Goal: Use online tool/utility: Utilize a website feature to perform a specific function

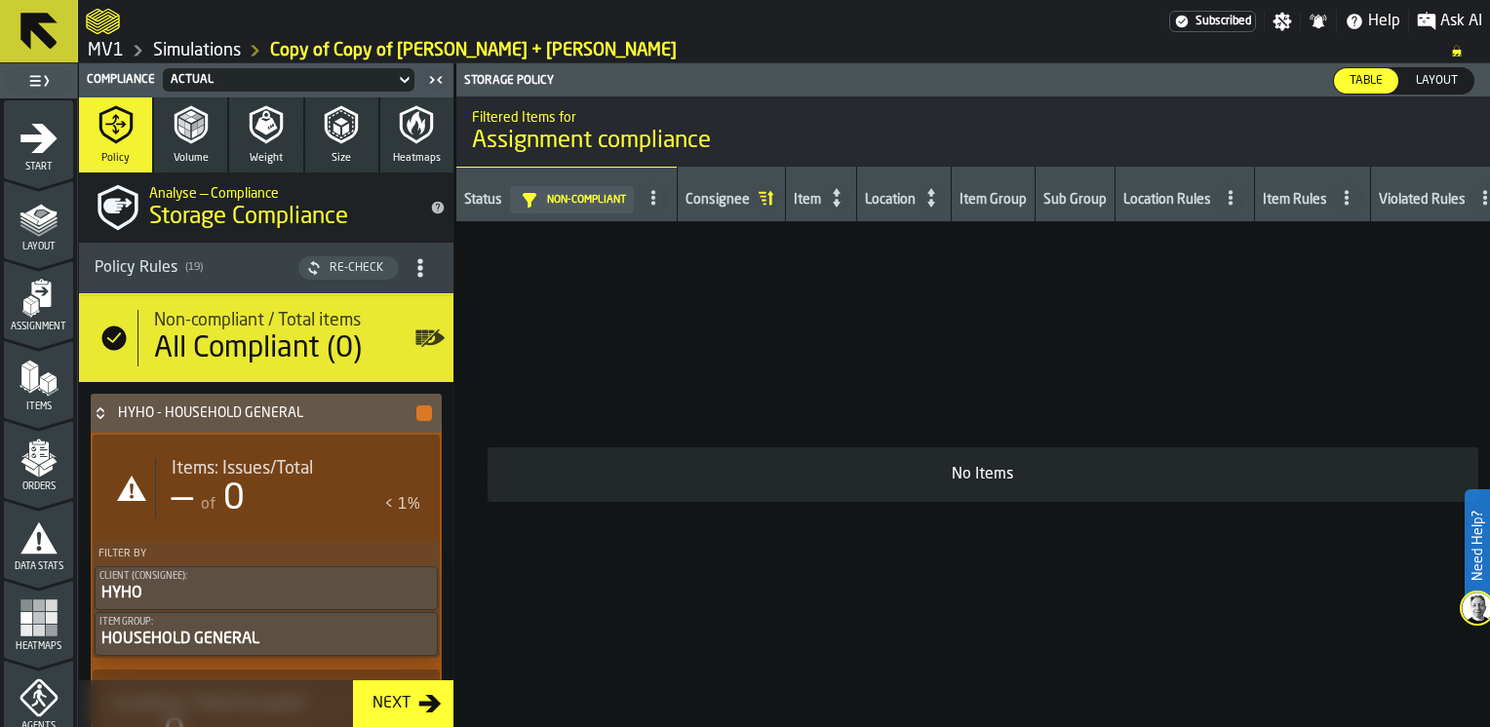
scroll to position [487, 0]
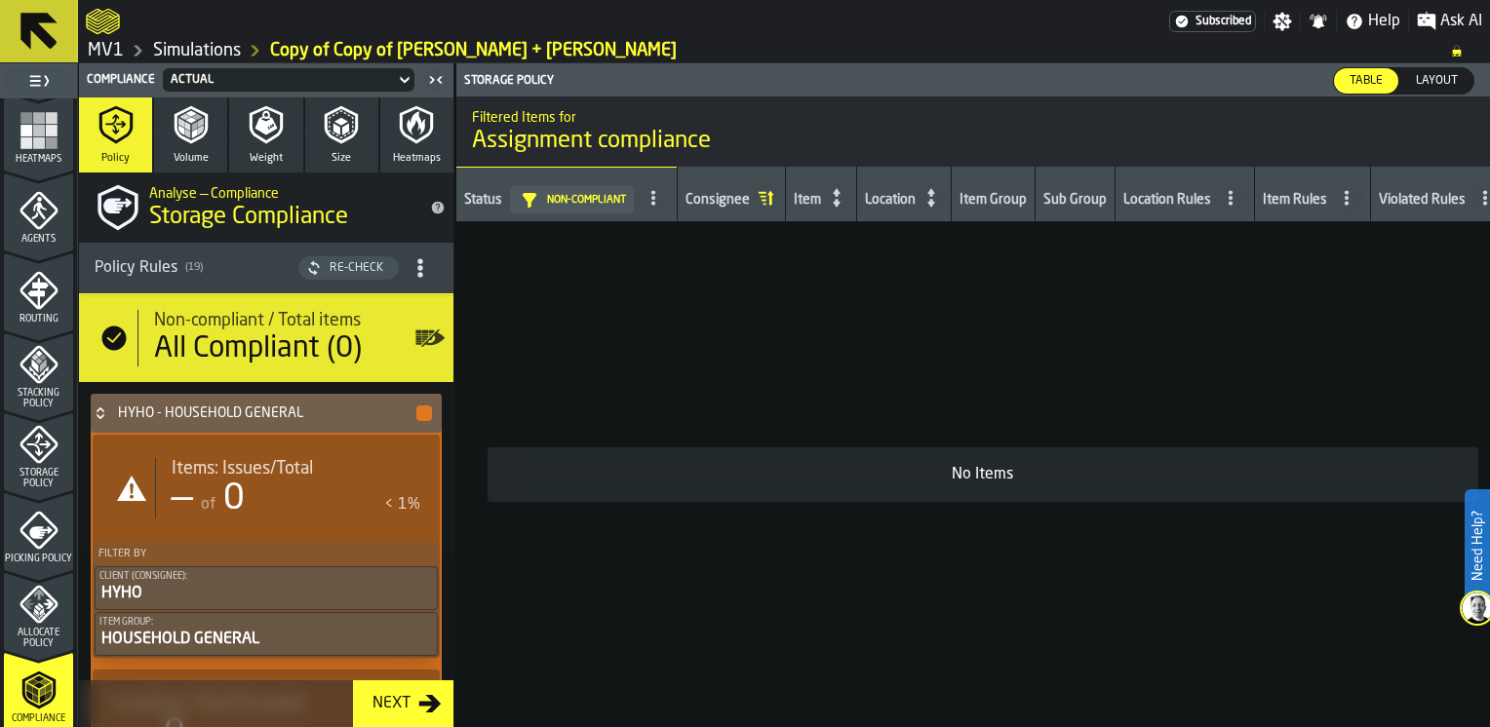
click at [214, 415] on h4 "HYHO - HOUSEHOLD GENERAL" at bounding box center [266, 414] width 296 height 16
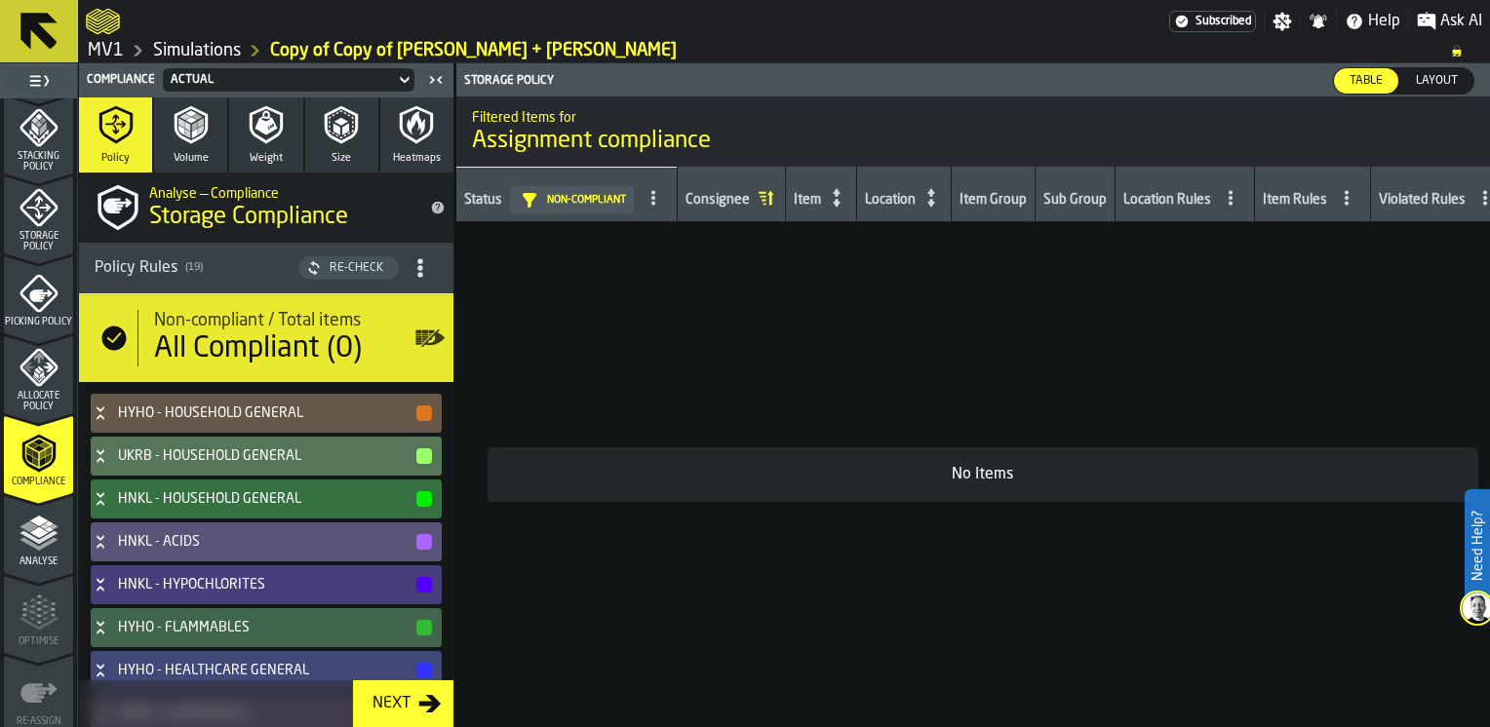
scroll to position [682, 0]
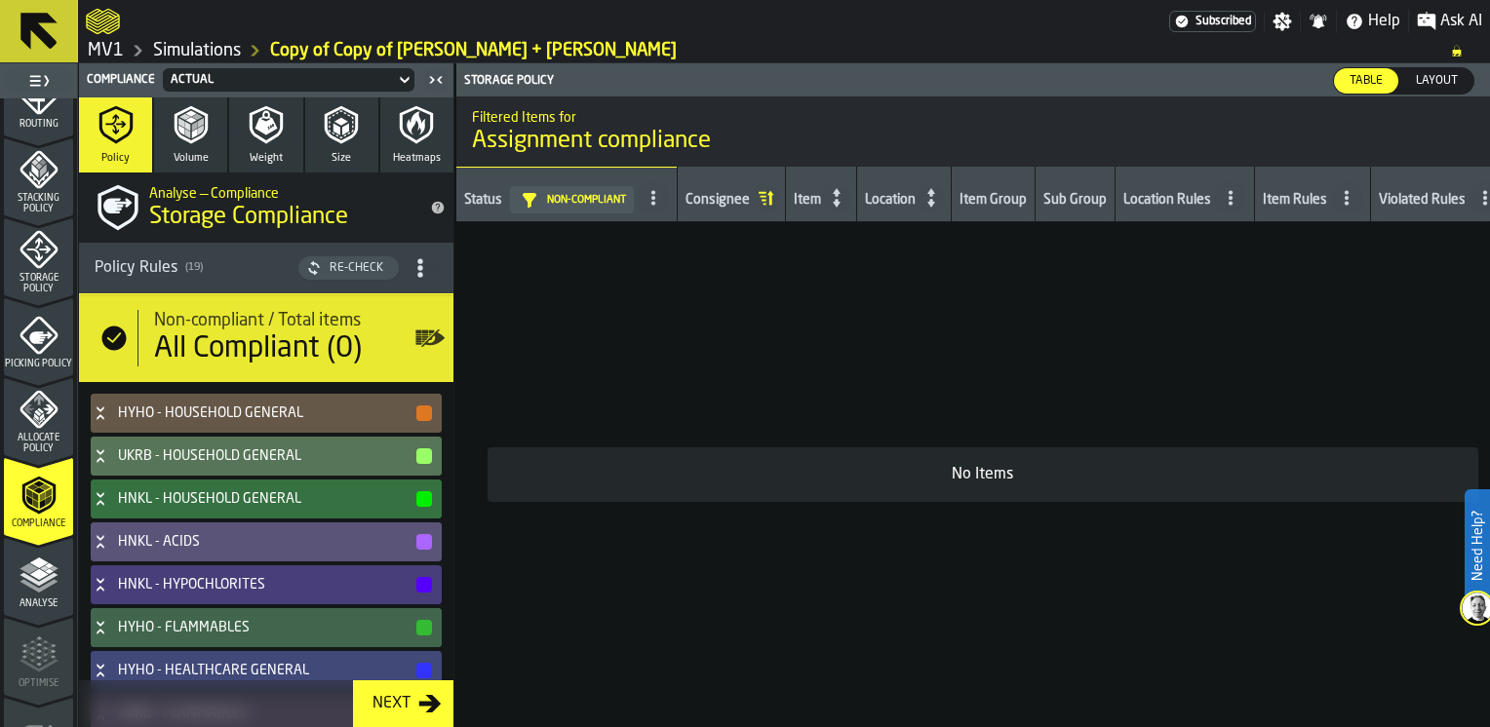
click at [43, 592] on icon "menu Analyse" at bounding box center [38, 575] width 39 height 39
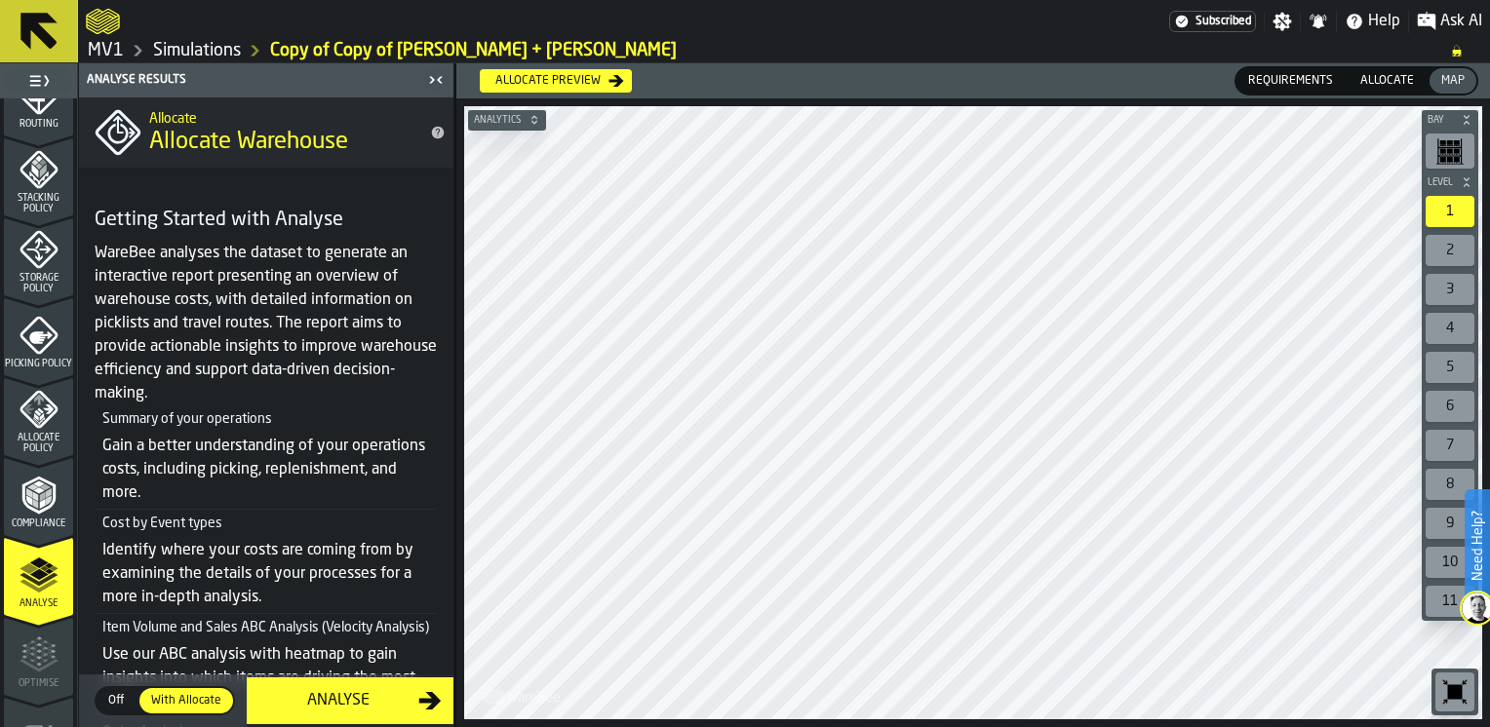
click at [214, 57] on link "Simulations" at bounding box center [197, 50] width 88 height 21
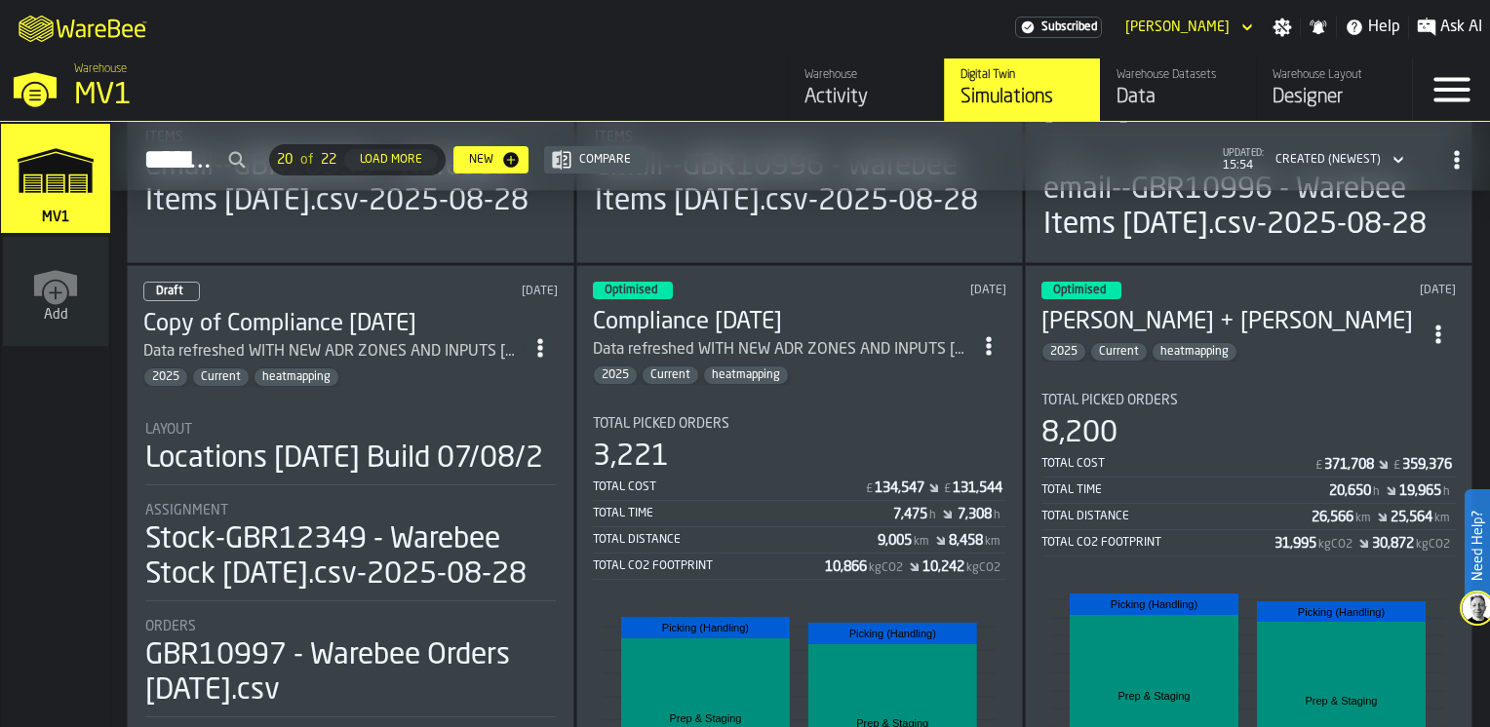
scroll to position [682, 0]
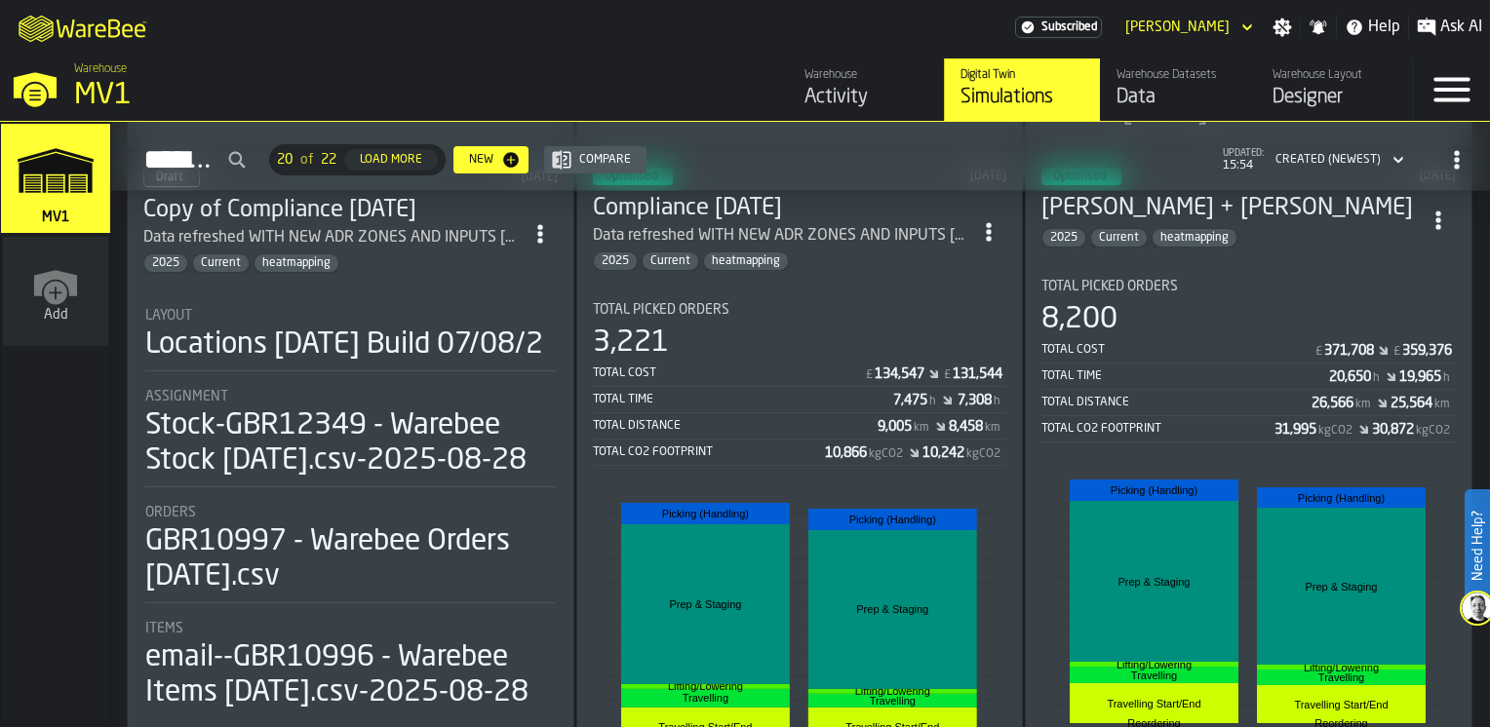
click at [1296, 384] on section "Total Picked Orders 8,200 Total Cost £ 371,708 £ 359,376 Total Time 20,650 h 19…" at bounding box center [1248, 542] width 414 height 558
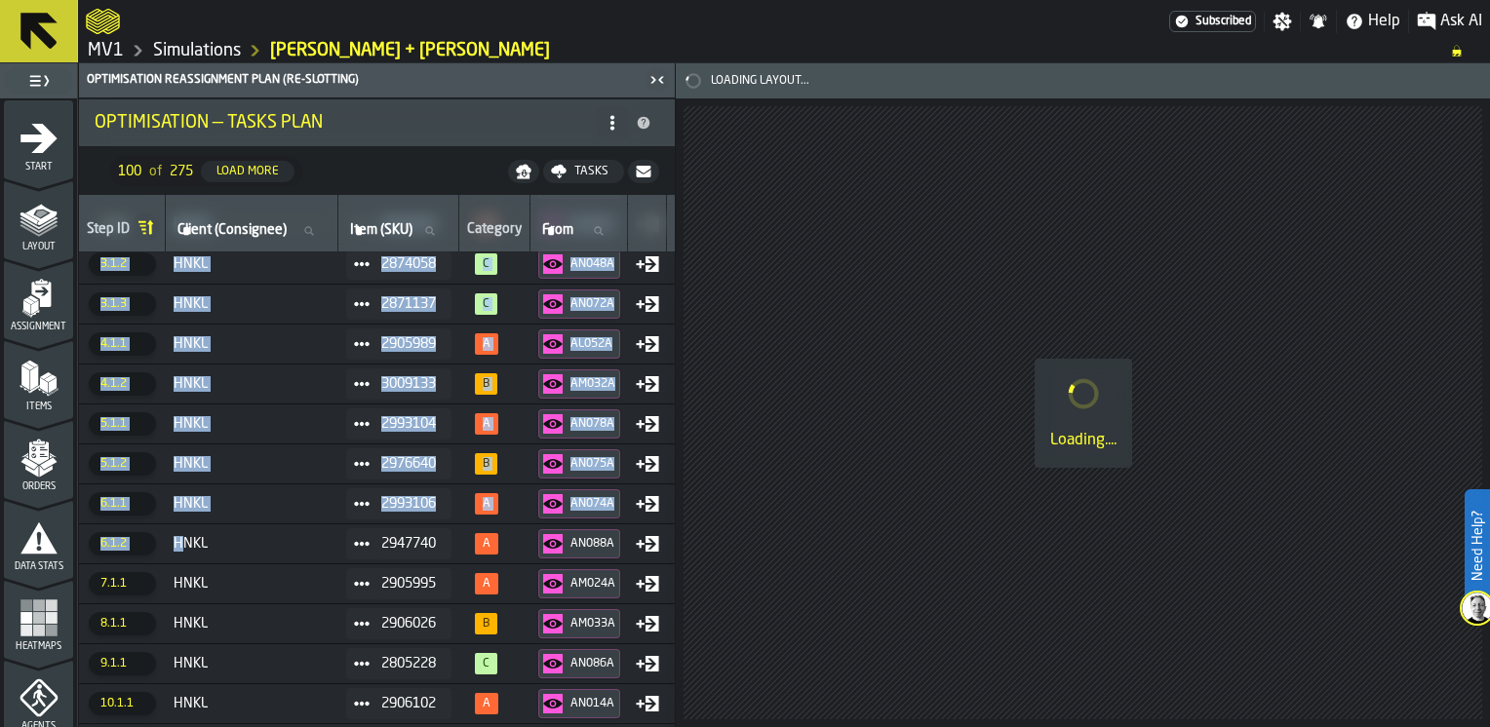
drag, startPoint x: 186, startPoint y: 721, endPoint x: 207, endPoint y: 725, distance: 20.8
click at [207, 725] on div "Step ID Client (Consignee) Client (Consignee) Item (SKU) Item (SKU) Category Fr…" at bounding box center [377, 461] width 596 height 532
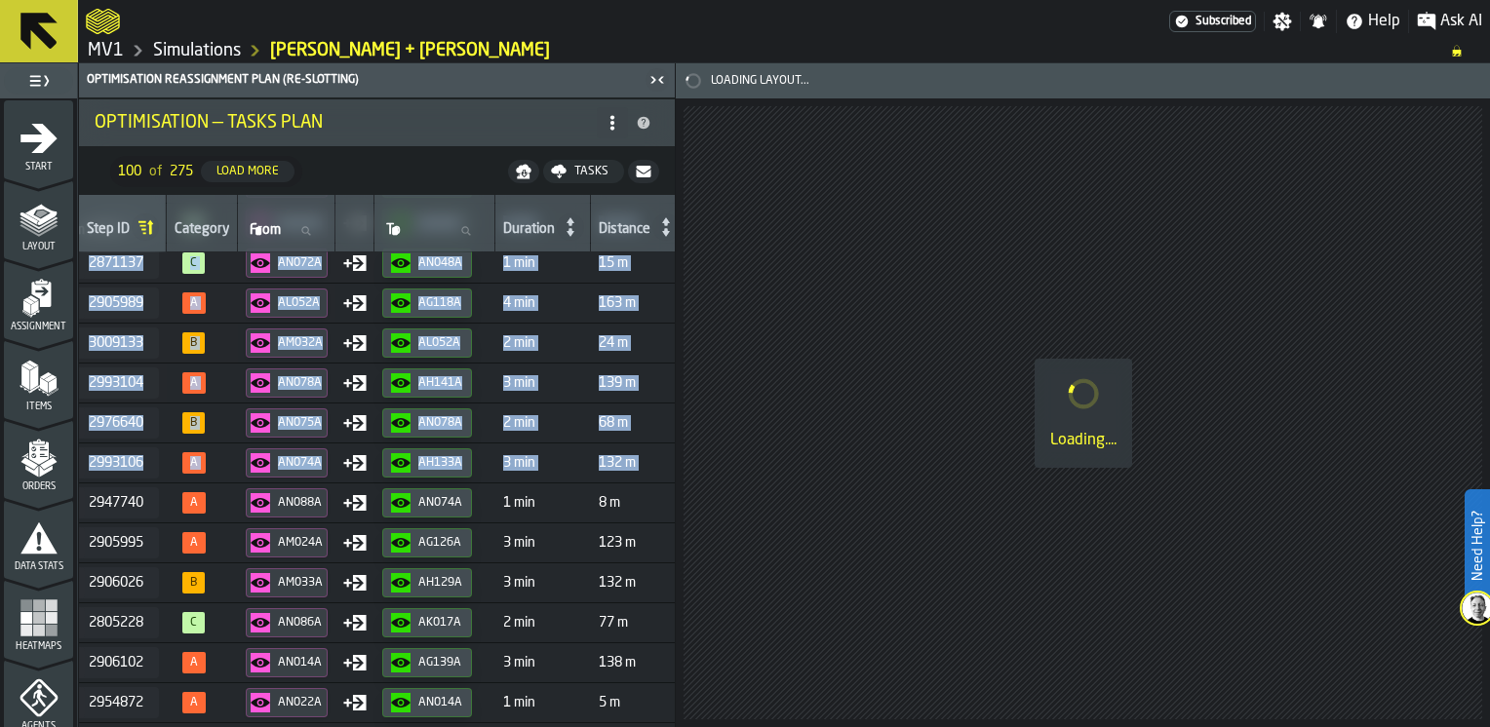
scroll to position [207, 296]
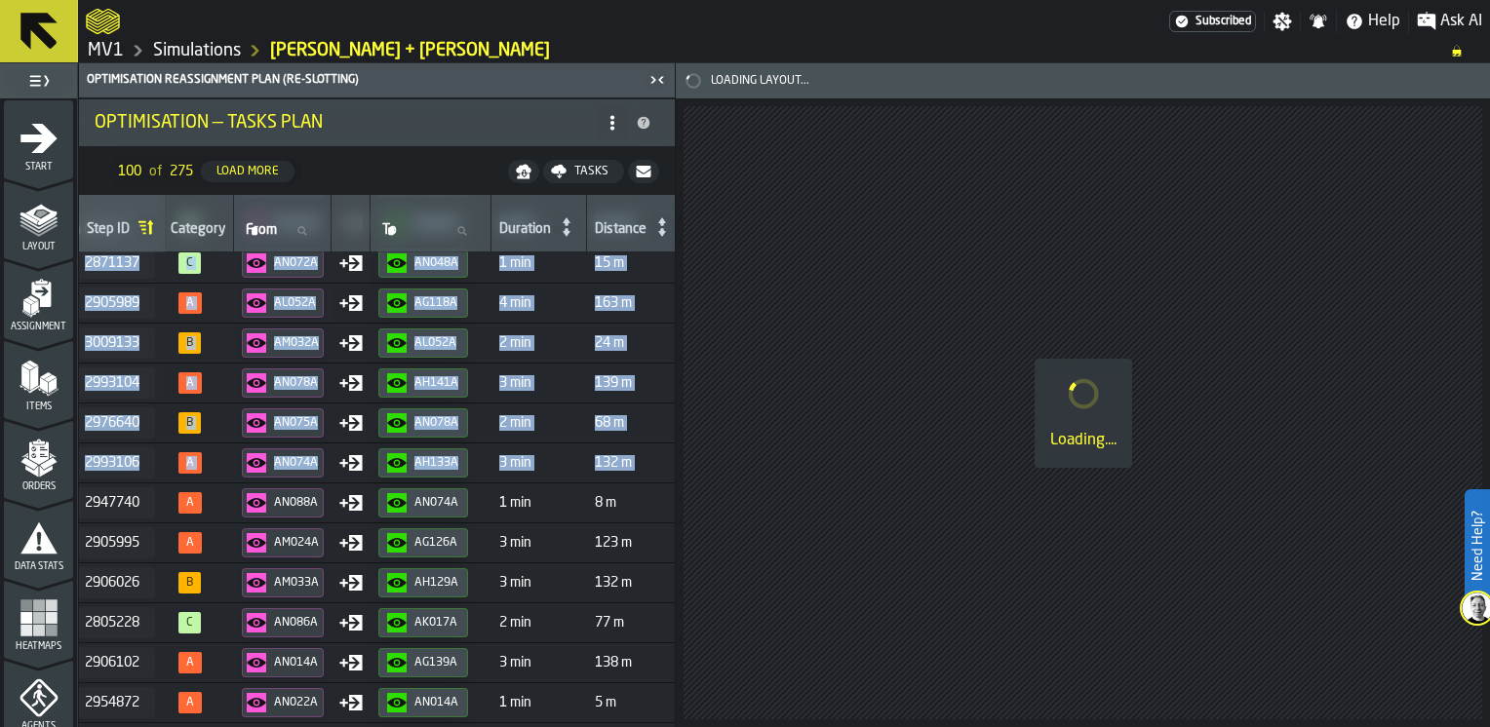
drag, startPoint x: 675, startPoint y: 291, endPoint x: 668, endPoint y: 233, distance: 57.9
click at [671, 233] on main "1 Start 1.1 Layout 1.2 Assignment 1.3 Items 1.4 Orders 1.5 Data Stats 1.6 Heatm…" at bounding box center [745, 395] width 1490 height 664
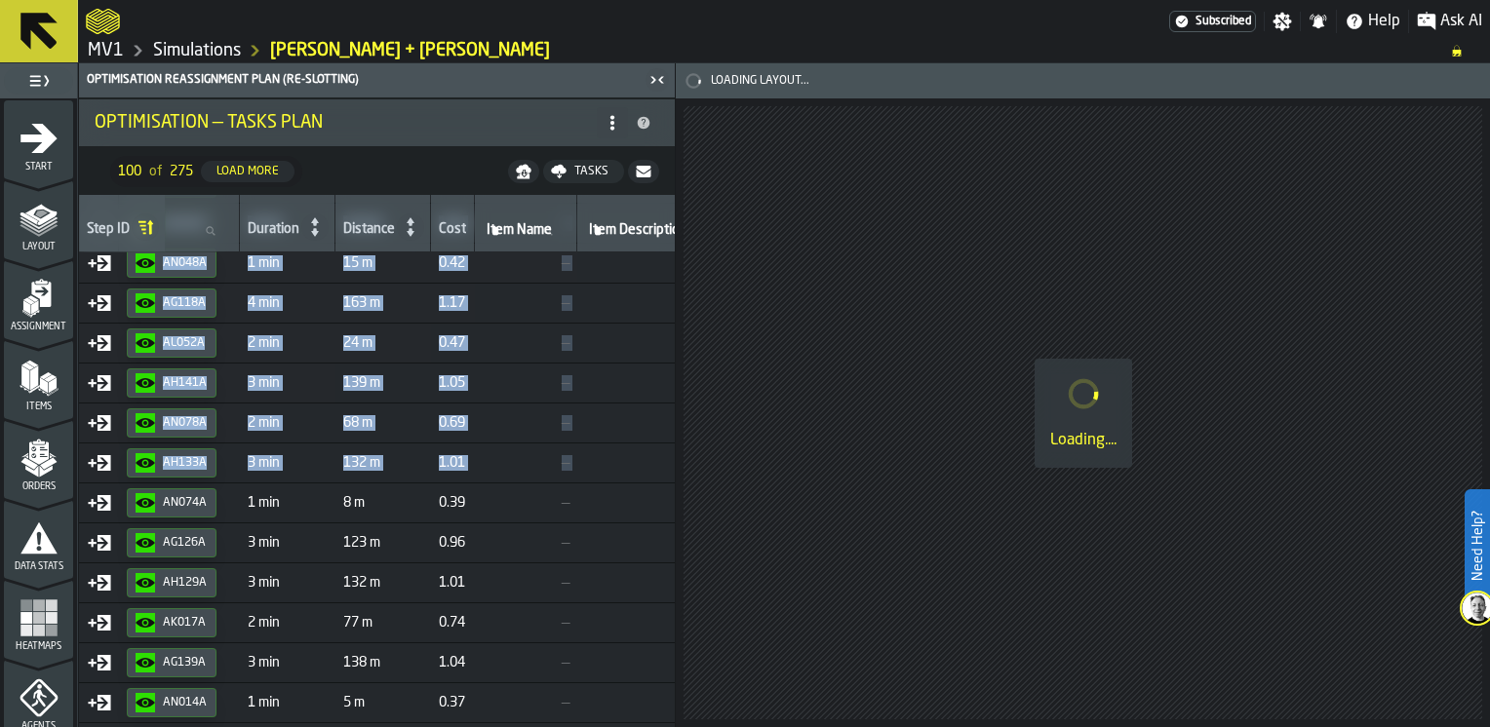
scroll to position [207, 548]
click at [416, 228] on icon at bounding box center [410, 227] width 27 height 27
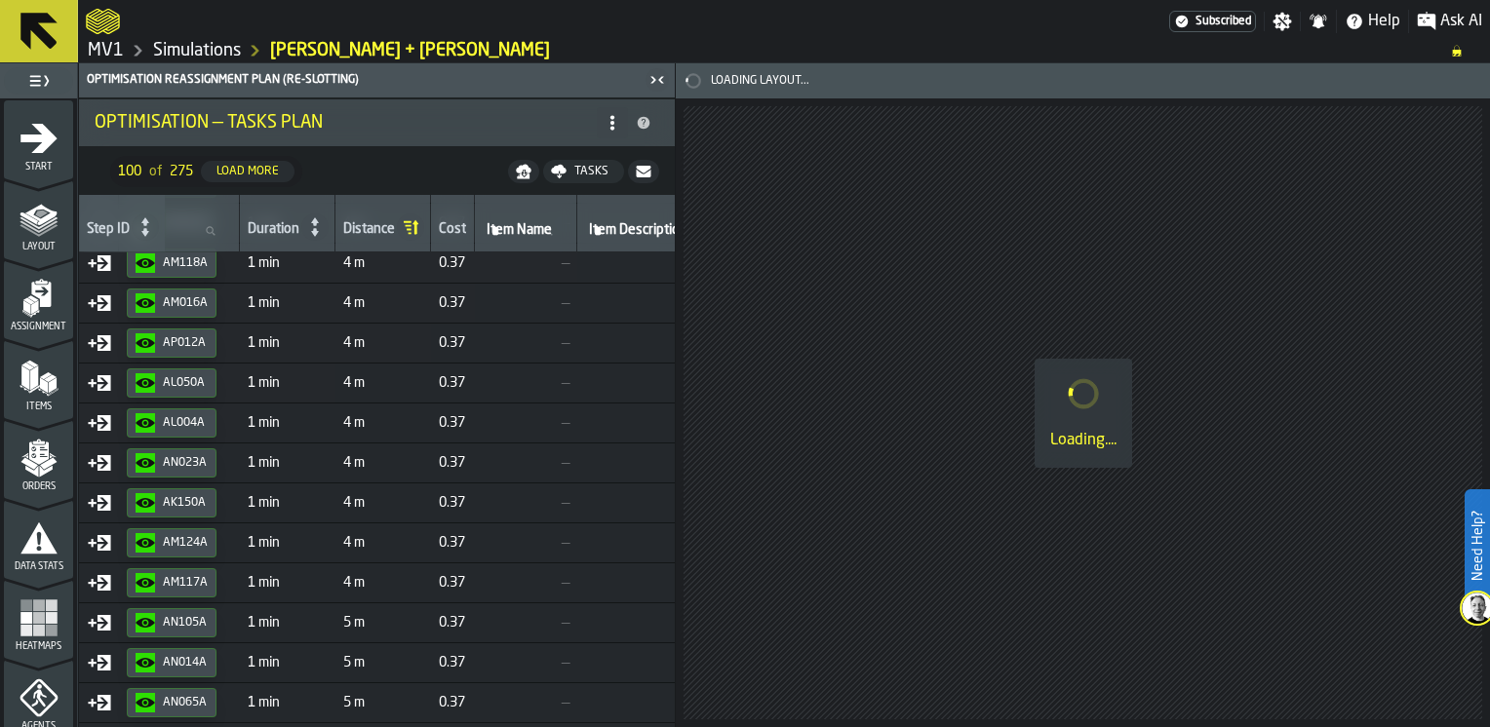
click at [411, 224] on icon at bounding box center [409, 225] width 6 height 2
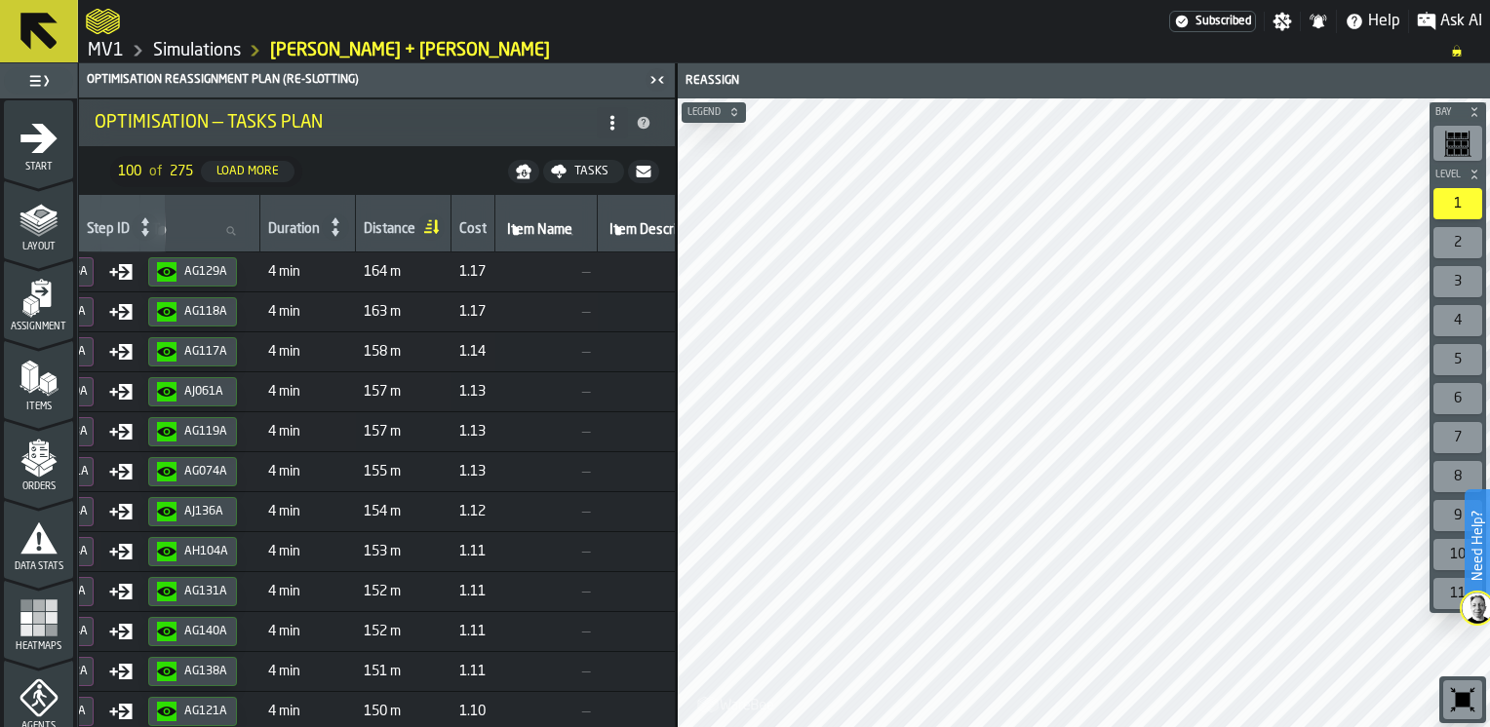
scroll to position [0, 594]
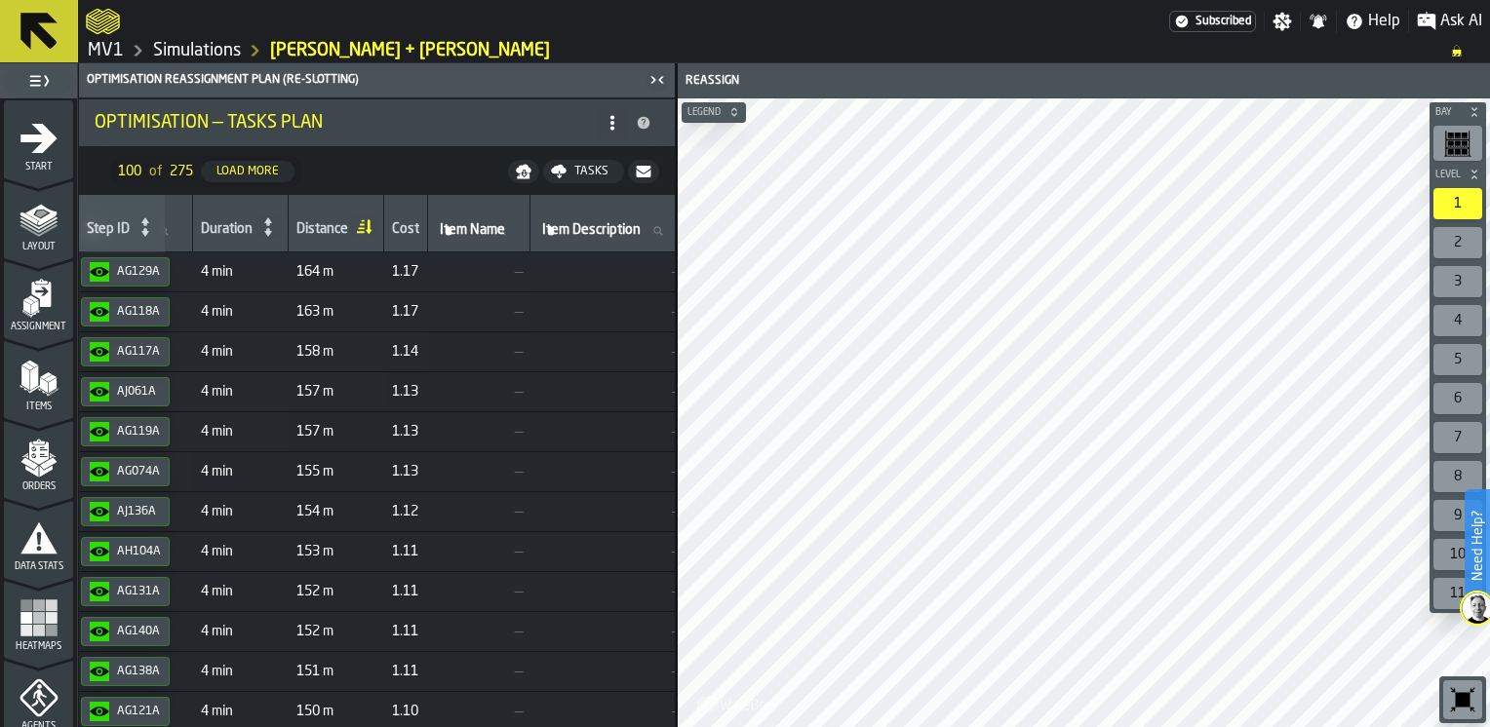
click at [675, 268] on main "1 Start 1.1 Layout 1.2 Assignment 1.3 Items 1.4 Orders 1.5 Data Stats 1.6 Heatm…" at bounding box center [745, 395] width 1490 height 664
click at [105, 52] on link "MV1" at bounding box center [106, 50] width 36 height 21
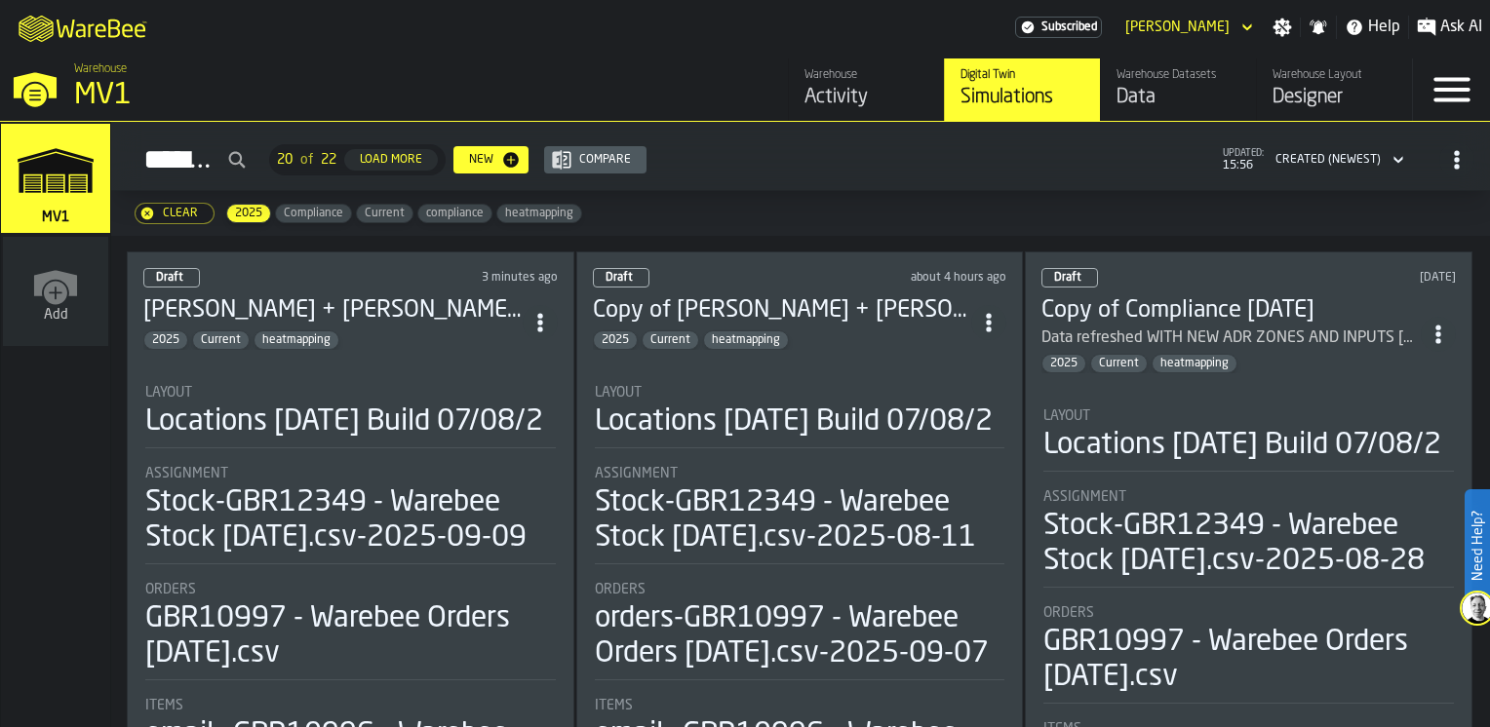
click at [408, 368] on li "Layout Locations [DATE] Build 07/08/2 Assignment Stock-GBR12349 - Warebee Stock…" at bounding box center [350, 579] width 414 height 422
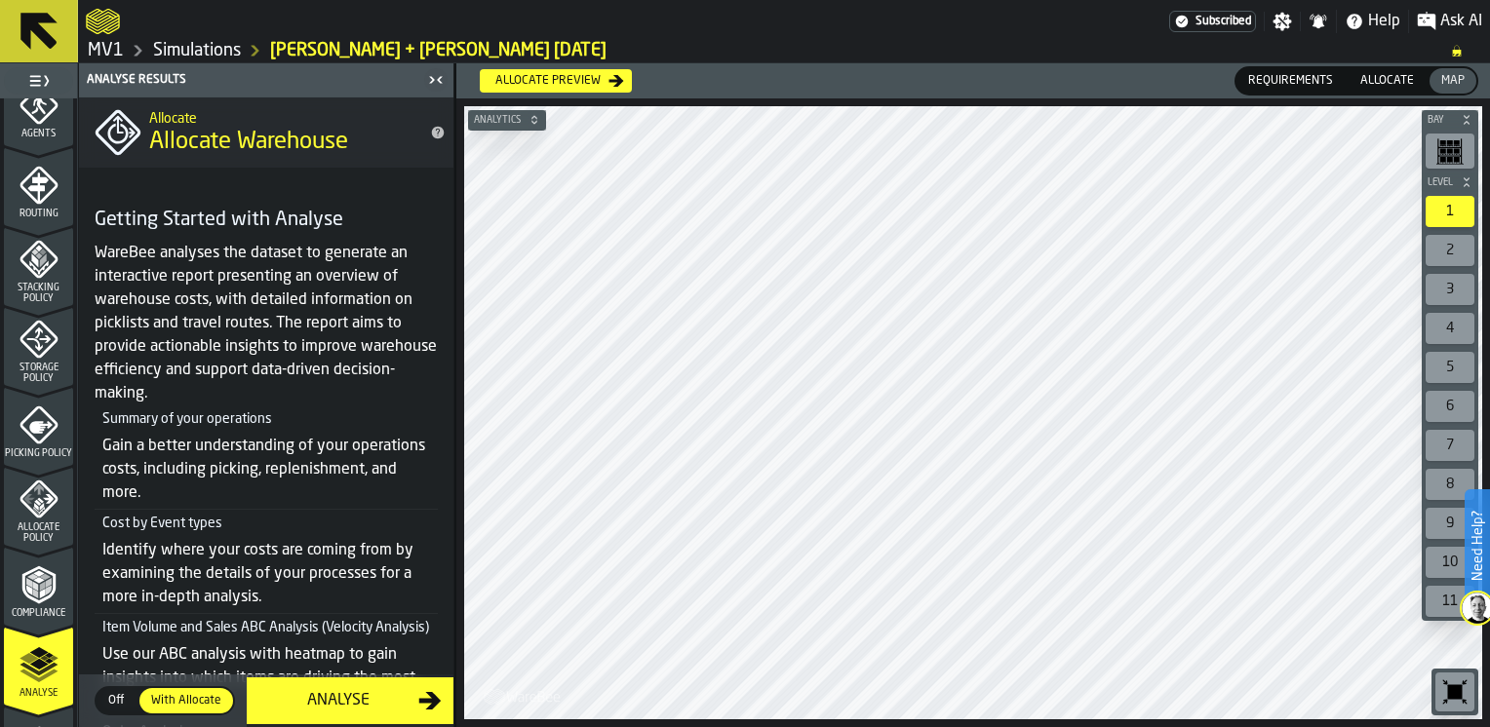
scroll to position [682, 0]
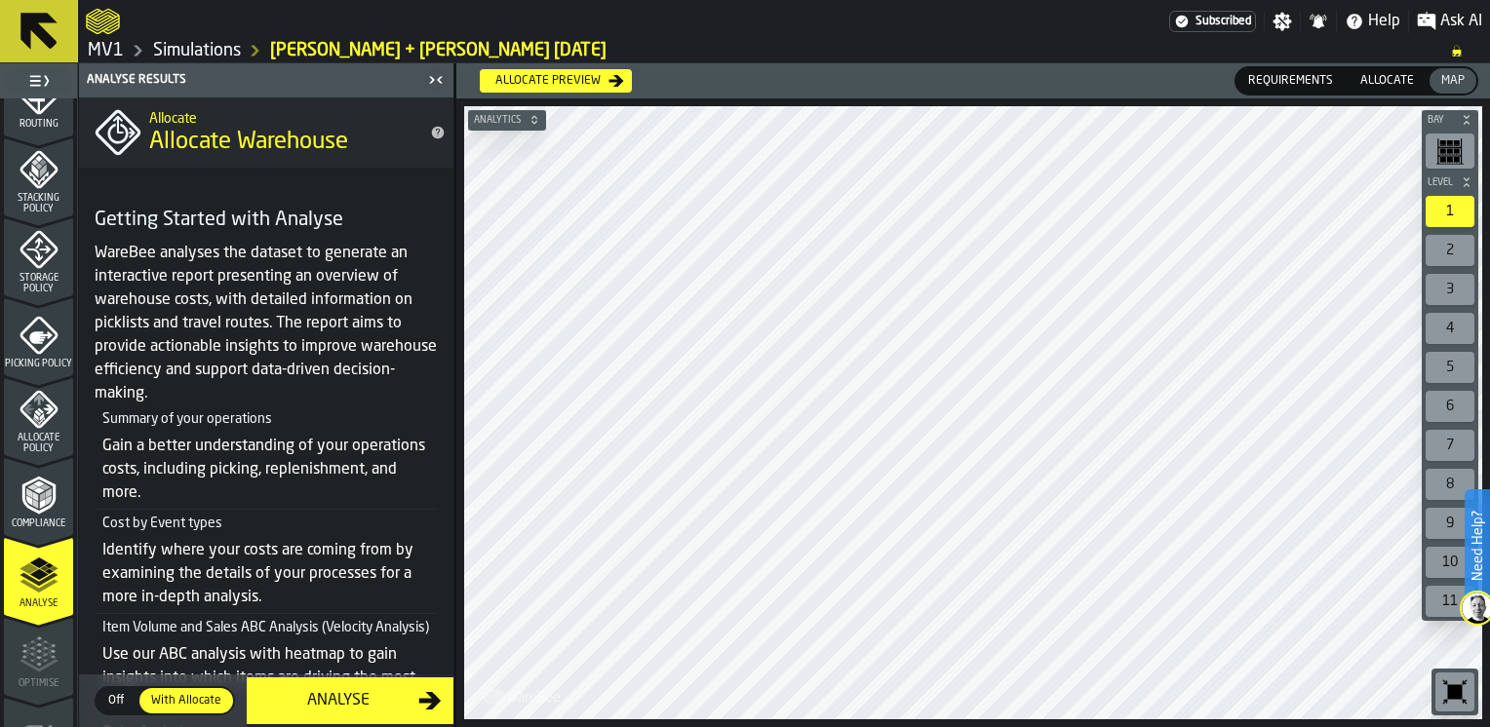
click at [51, 506] on icon "menu Compliance" at bounding box center [38, 495] width 39 height 39
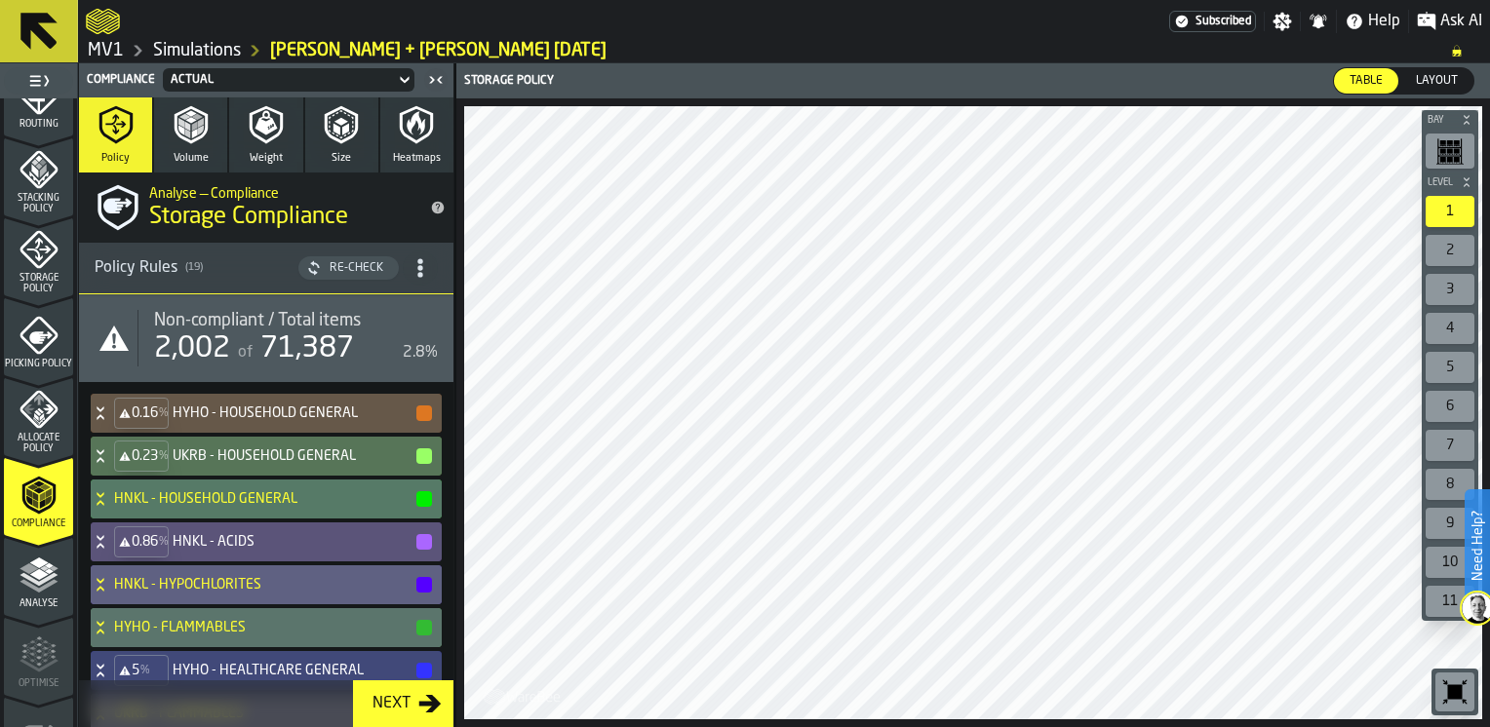
click at [332, 133] on icon "button" at bounding box center [341, 124] width 39 height 39
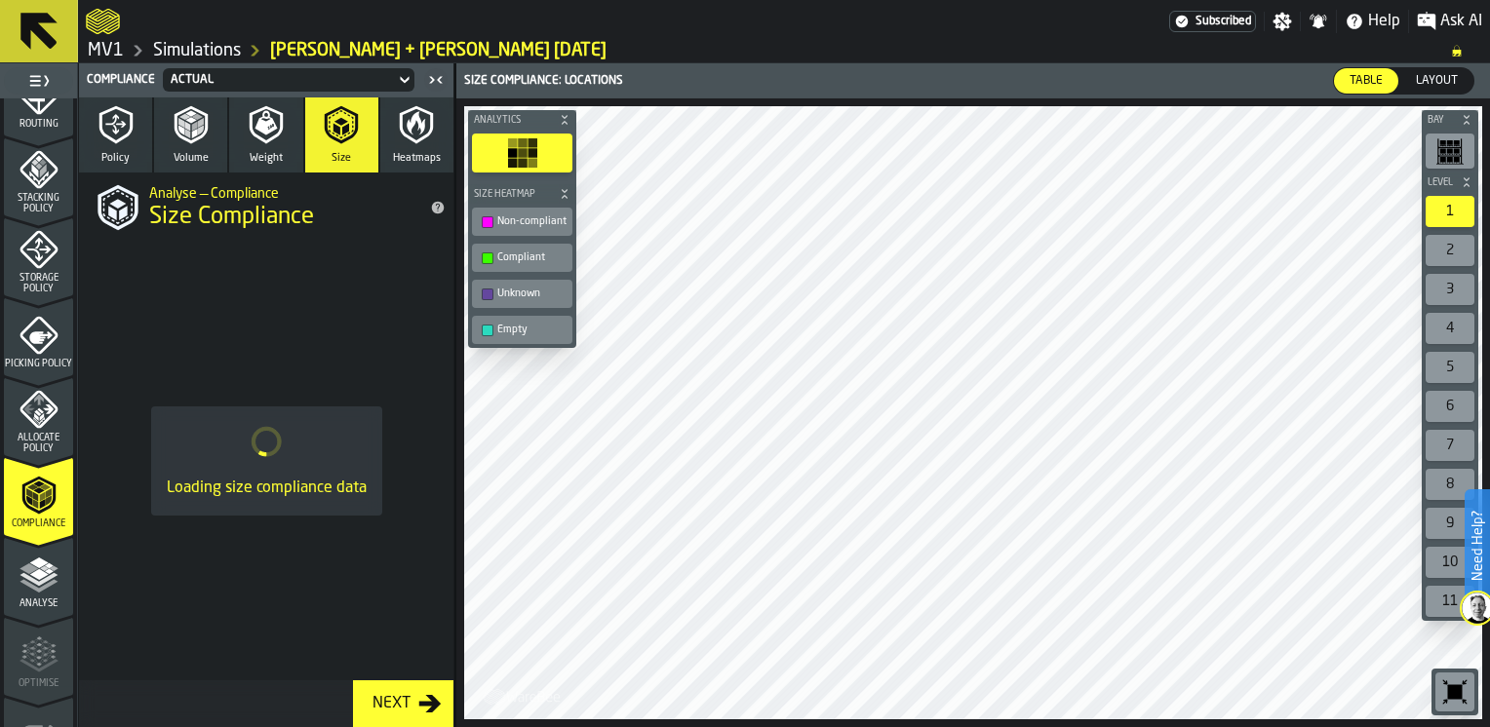
click at [40, 599] on span "Analyse" at bounding box center [38, 604] width 69 height 11
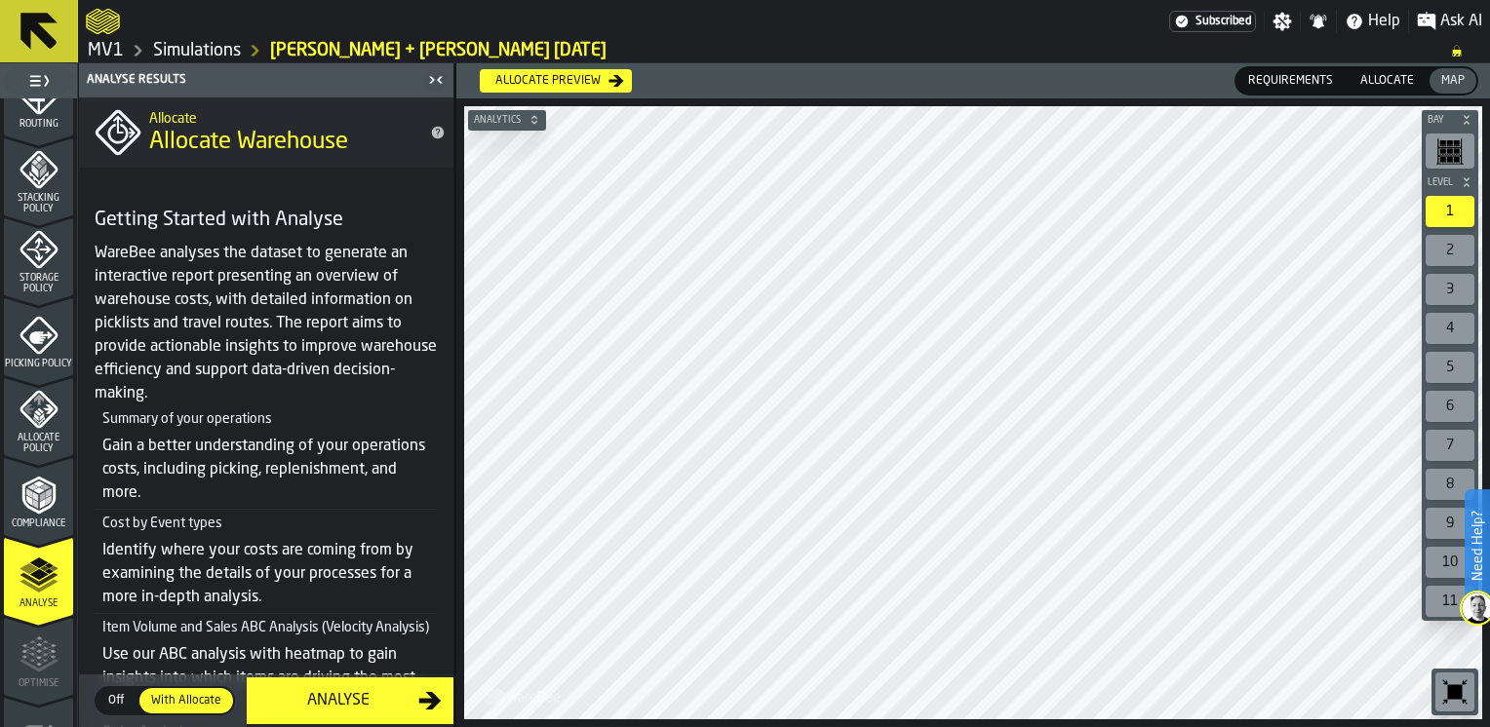
click at [112, 705] on span "Off" at bounding box center [115, 701] width 31 height 18
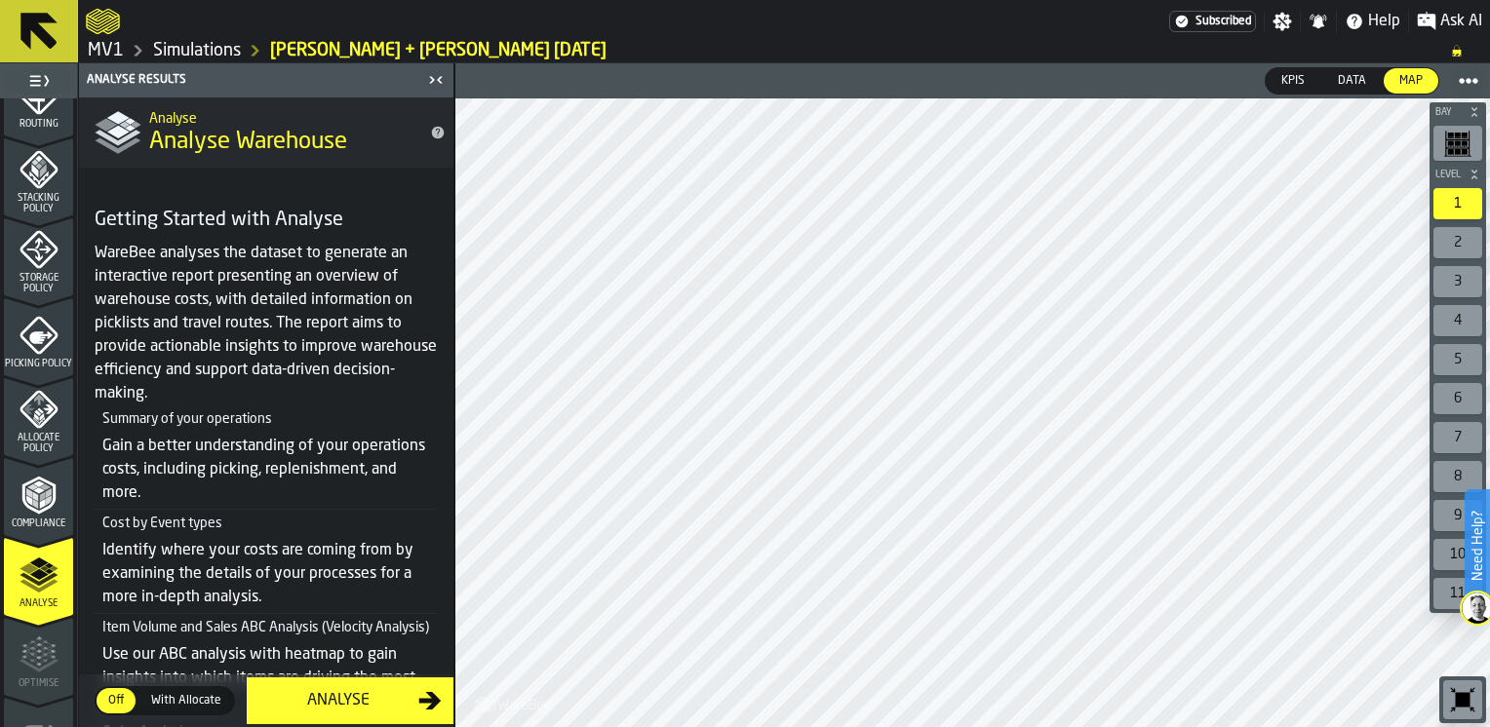
click at [335, 700] on div "Analyse" at bounding box center [338, 700] width 160 height 23
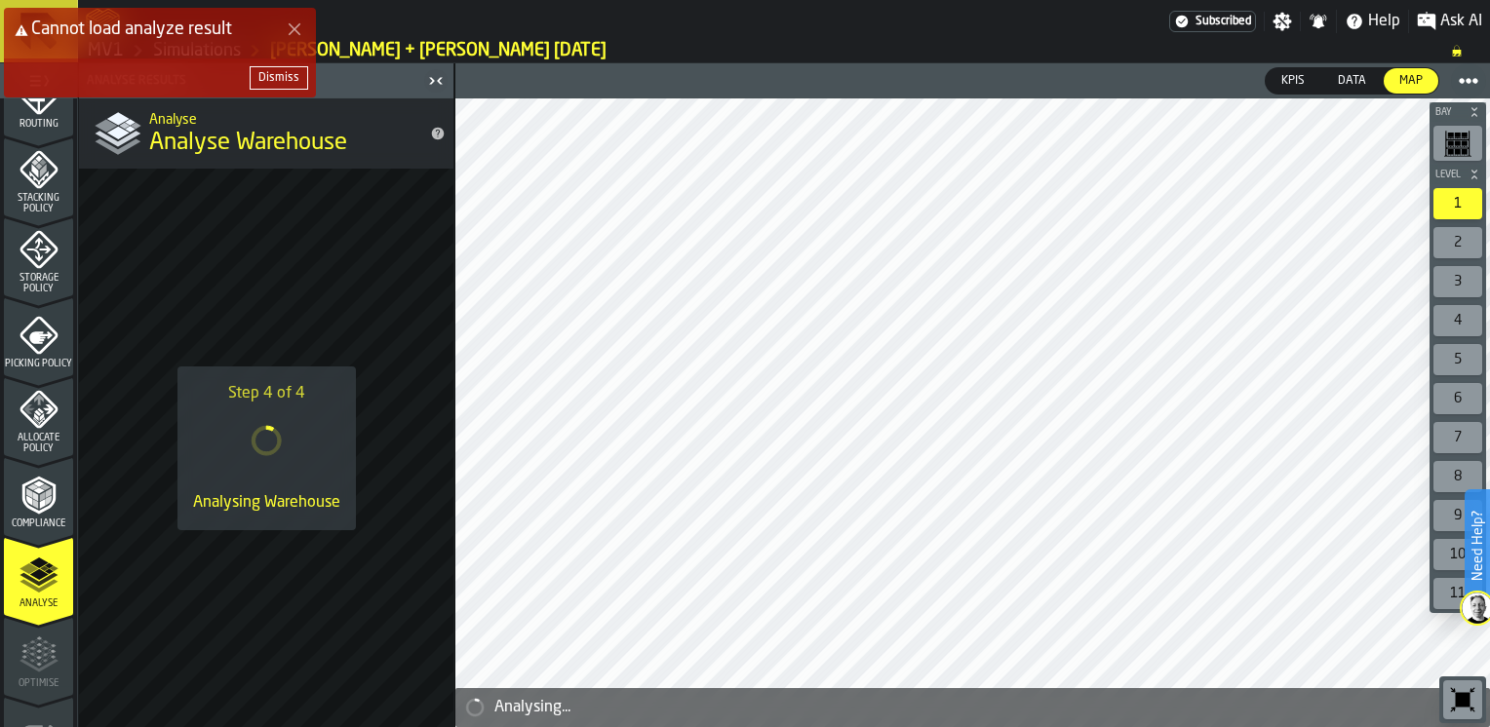
click at [291, 79] on div "Dismiss" at bounding box center [278, 78] width 41 height 14
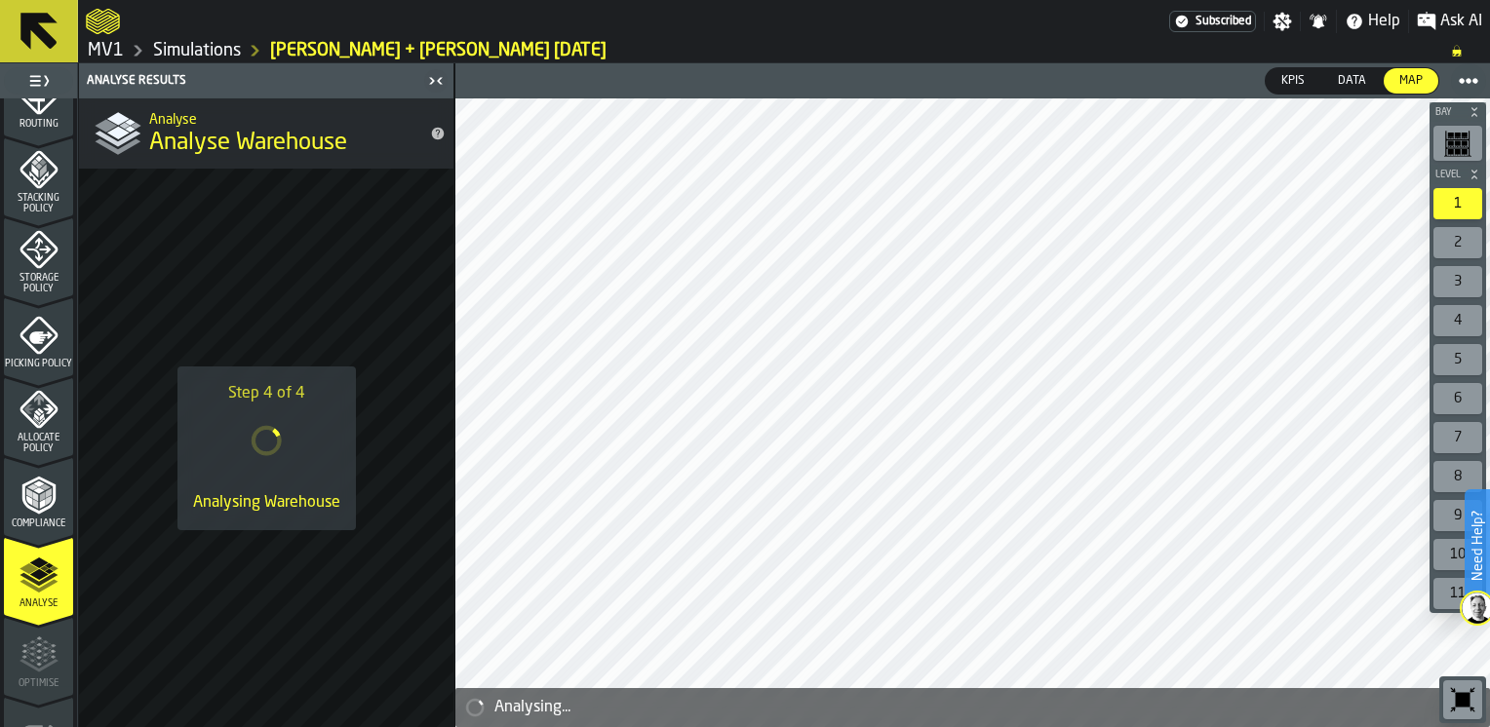
click at [27, 497] on icon "menu Compliance" at bounding box center [29, 500] width 6 height 10
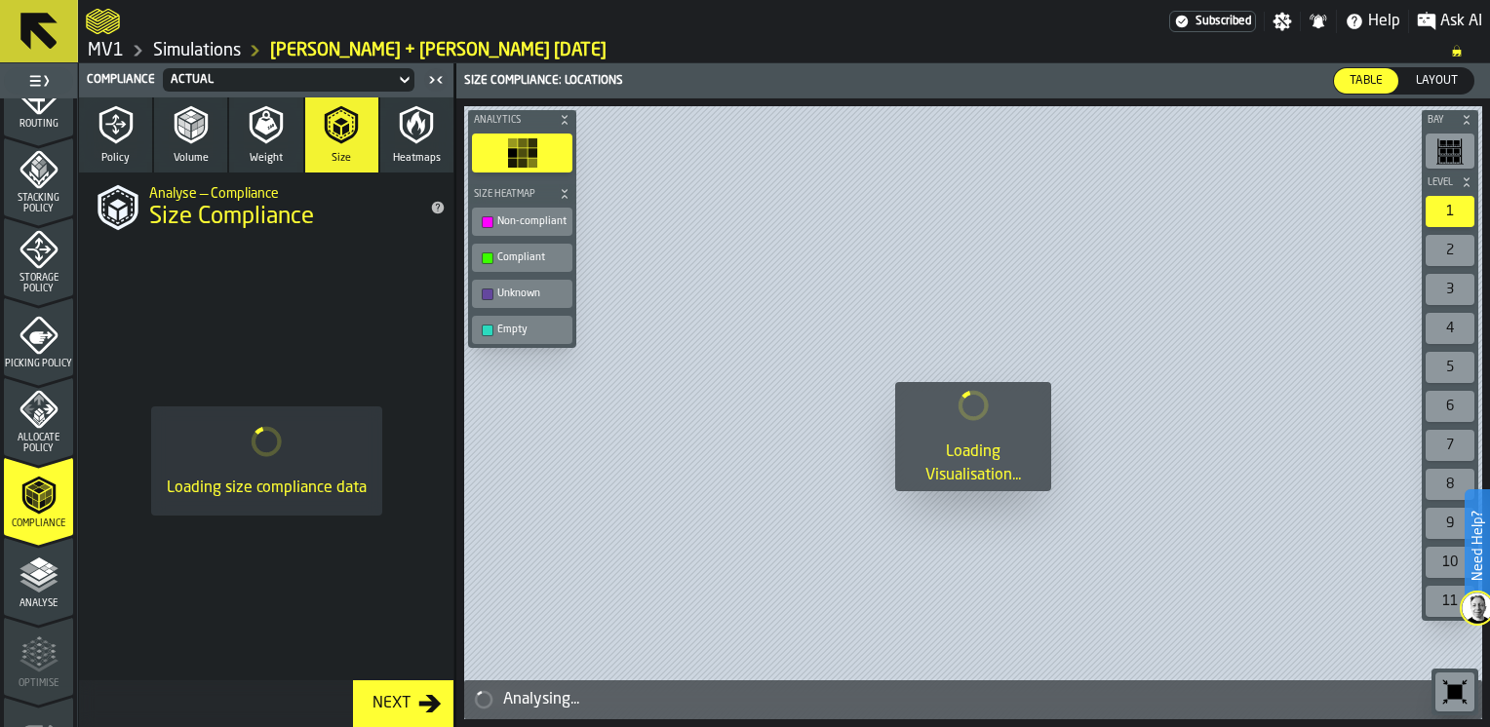
click at [35, 569] on polygon "menu Analyse" at bounding box center [38, 573] width 19 height 11
click at [36, 593] on icon "menu Analyse" at bounding box center [38, 575] width 39 height 39
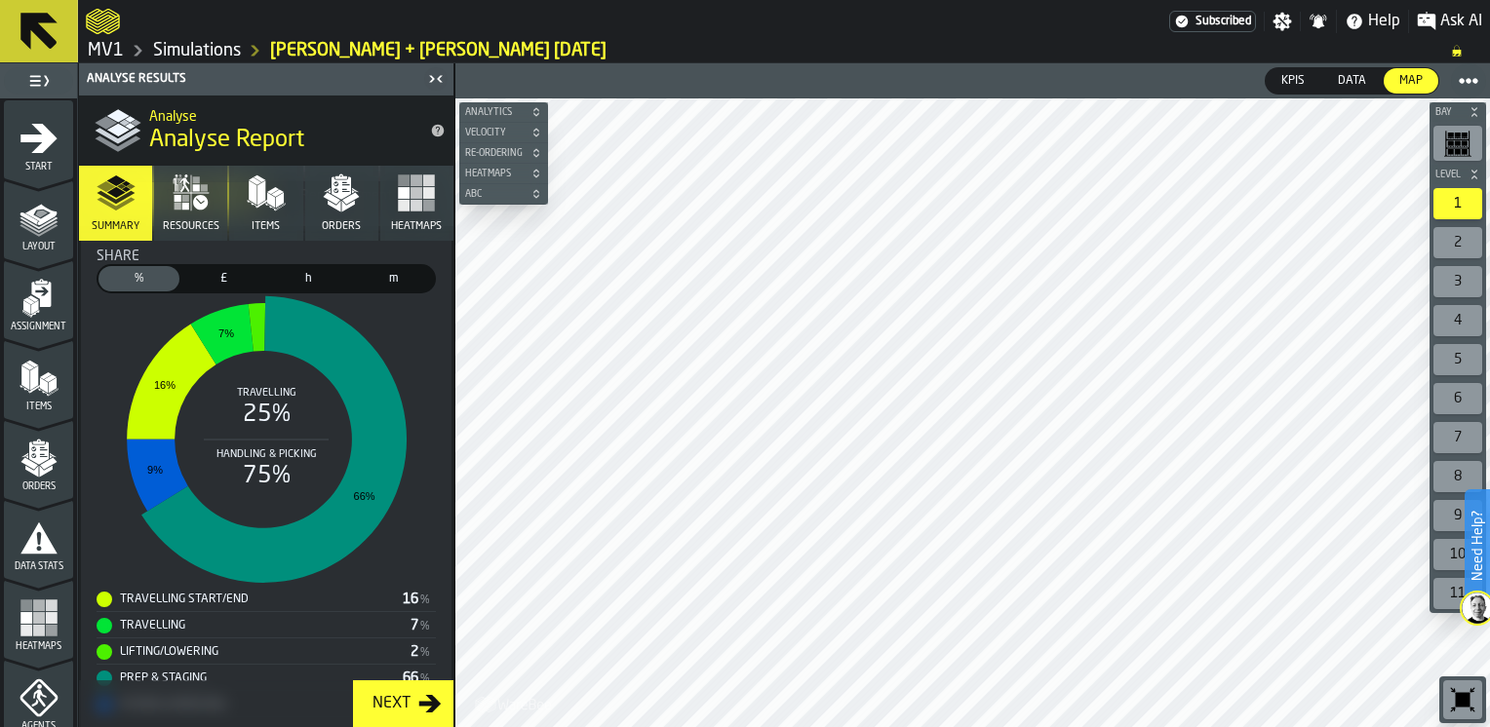
scroll to position [512, 0]
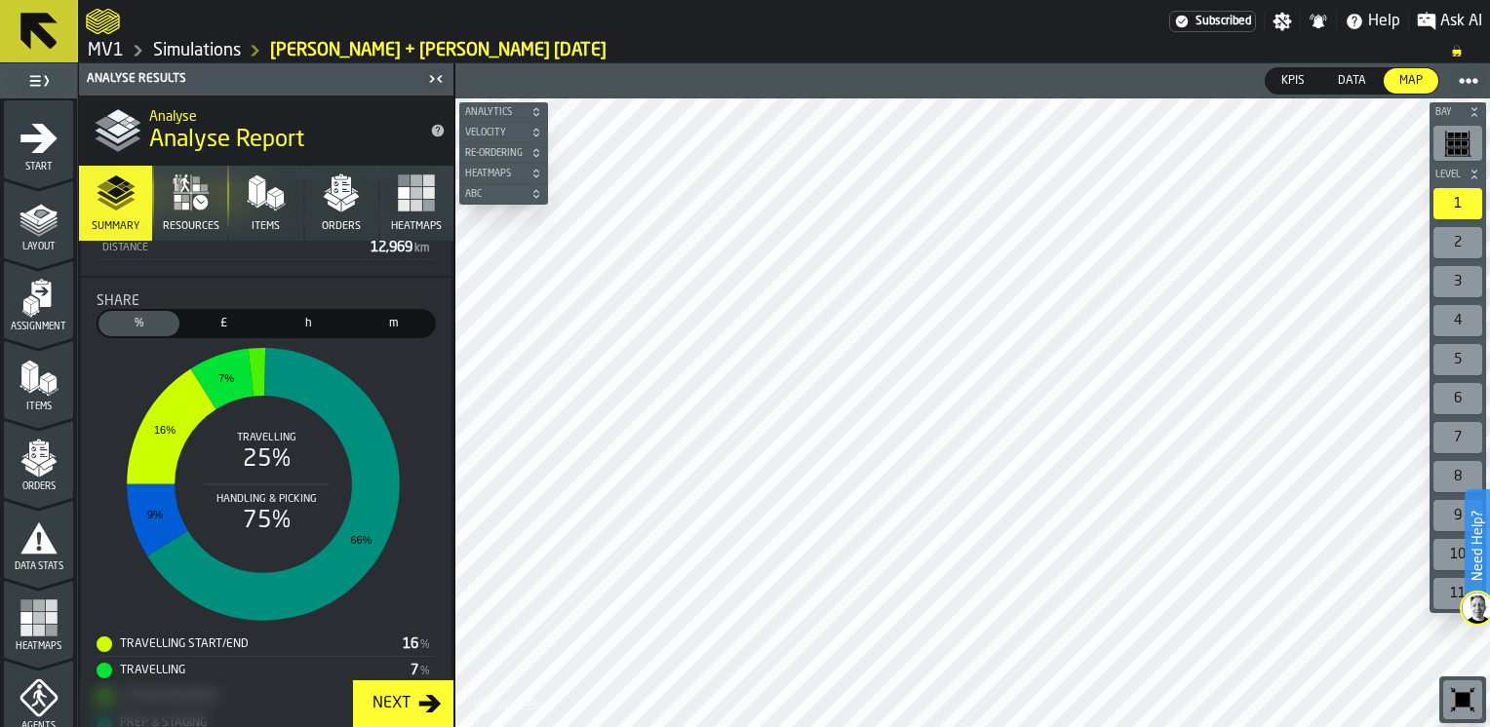
click at [324, 323] on span "h" at bounding box center [308, 324] width 73 height 18
click at [385, 327] on span "m" at bounding box center [393, 324] width 73 height 18
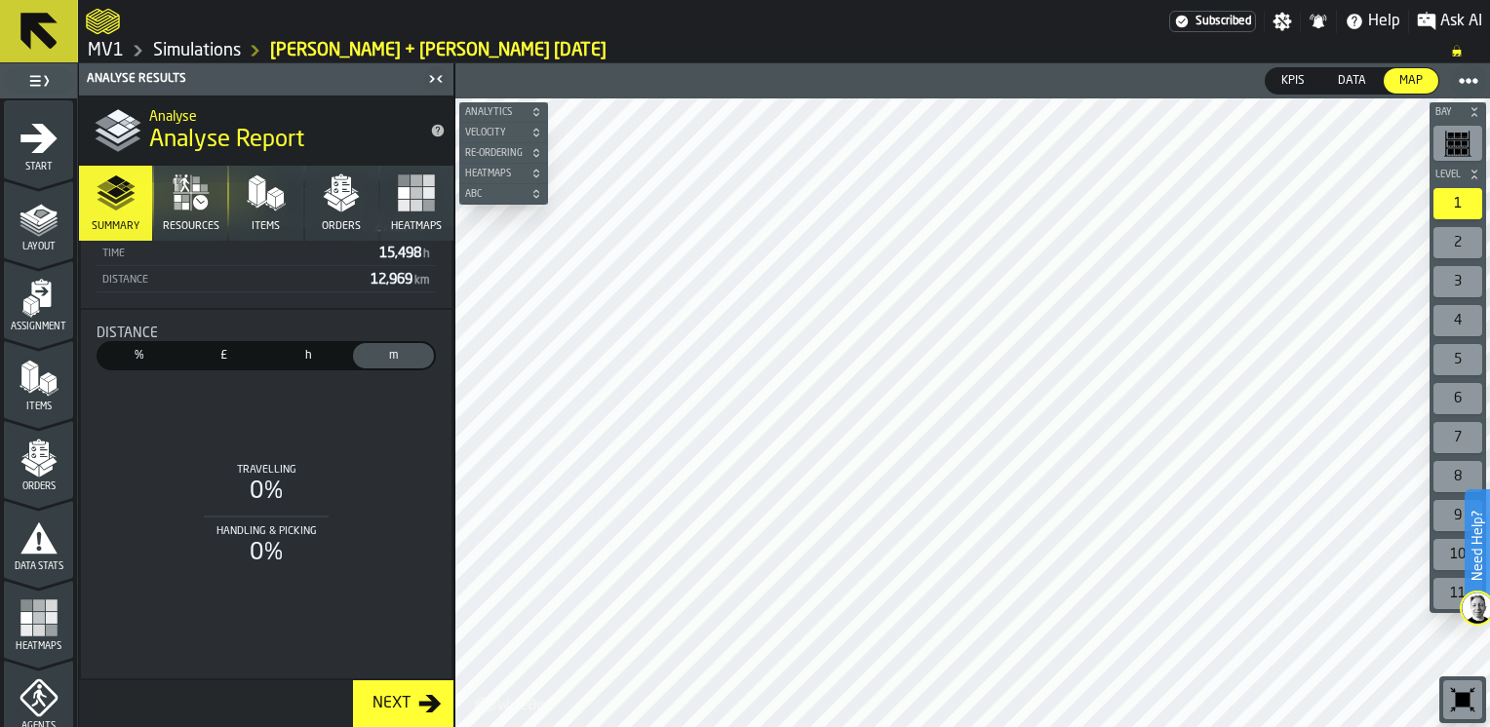
click at [305, 351] on span "h" at bounding box center [308, 356] width 73 height 18
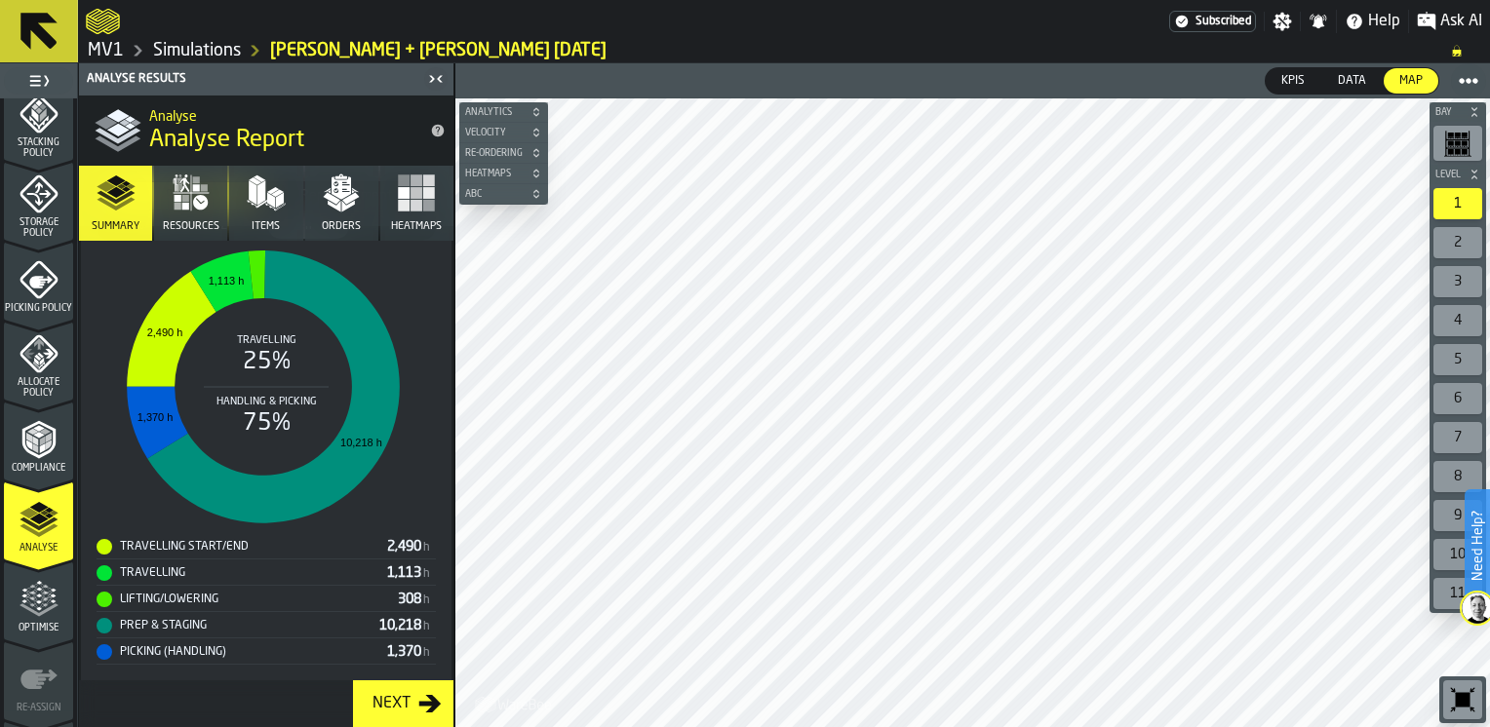
scroll to position [809, 0]
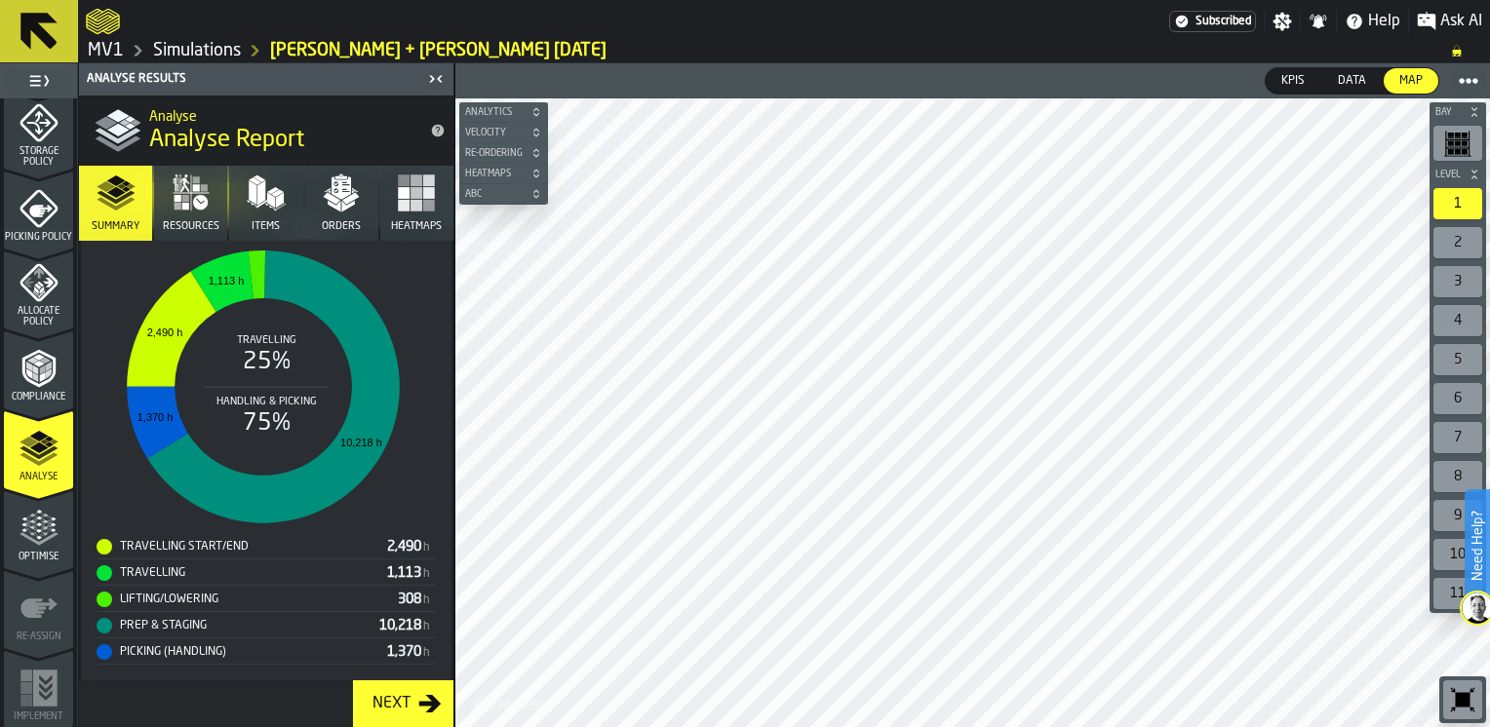
click at [43, 544] on icon "menu Optimise" at bounding box center [38, 528] width 39 height 39
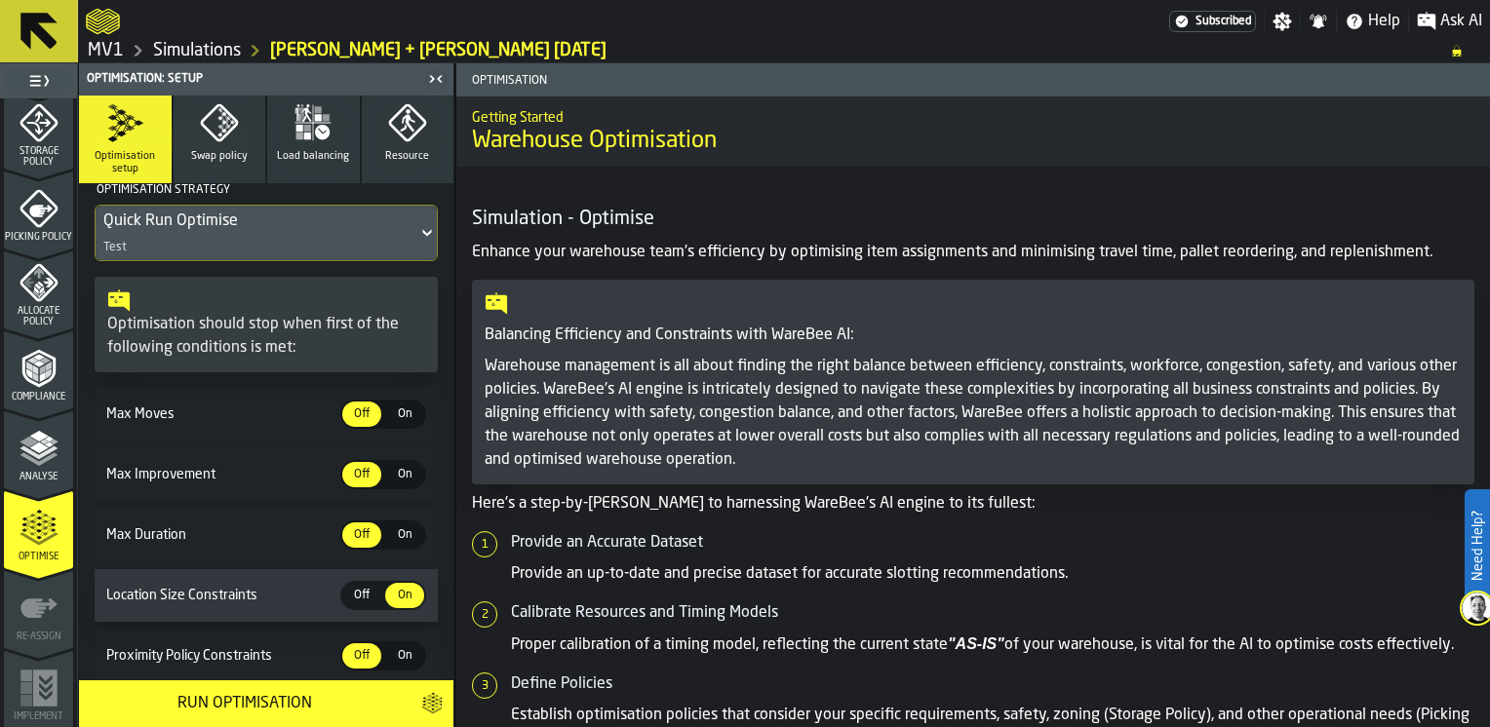
scroll to position [195, 0]
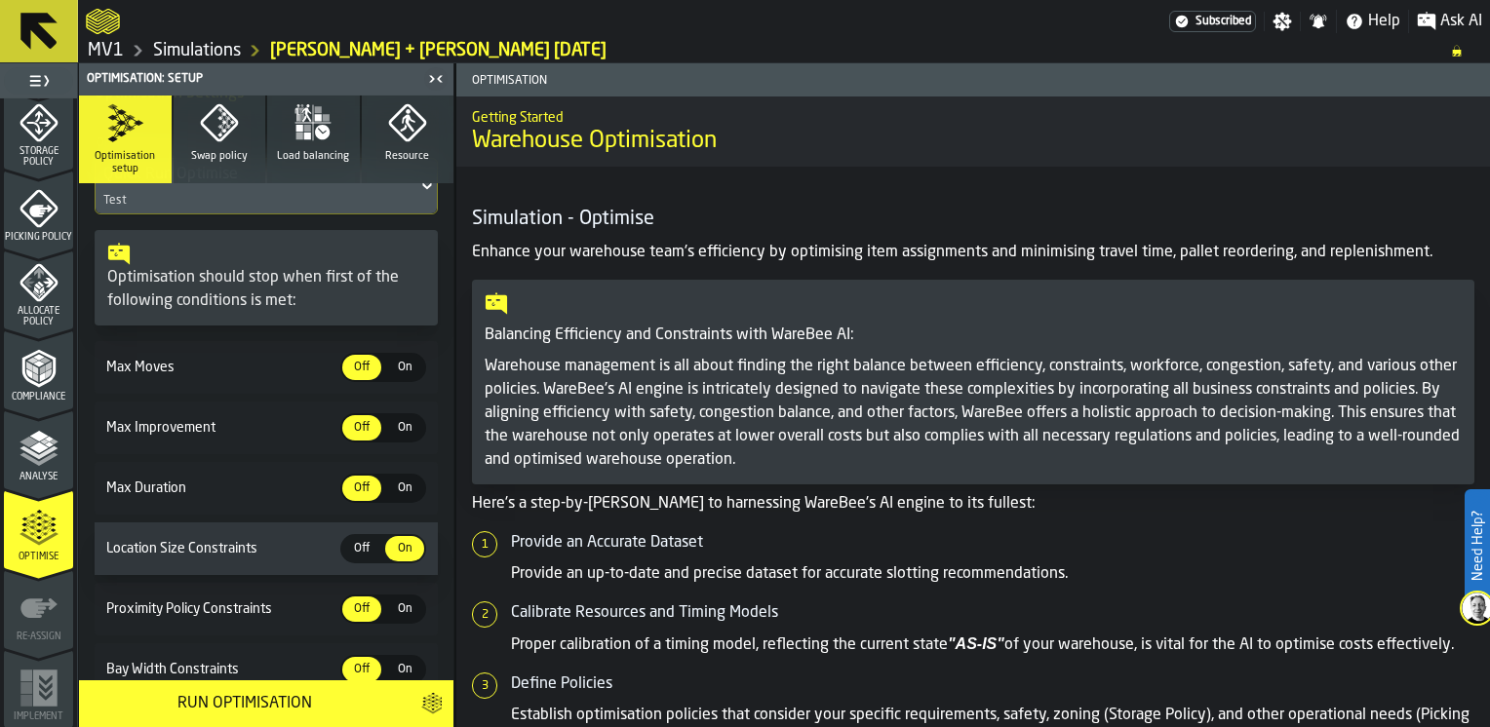
click at [394, 369] on span "On" at bounding box center [404, 368] width 31 height 18
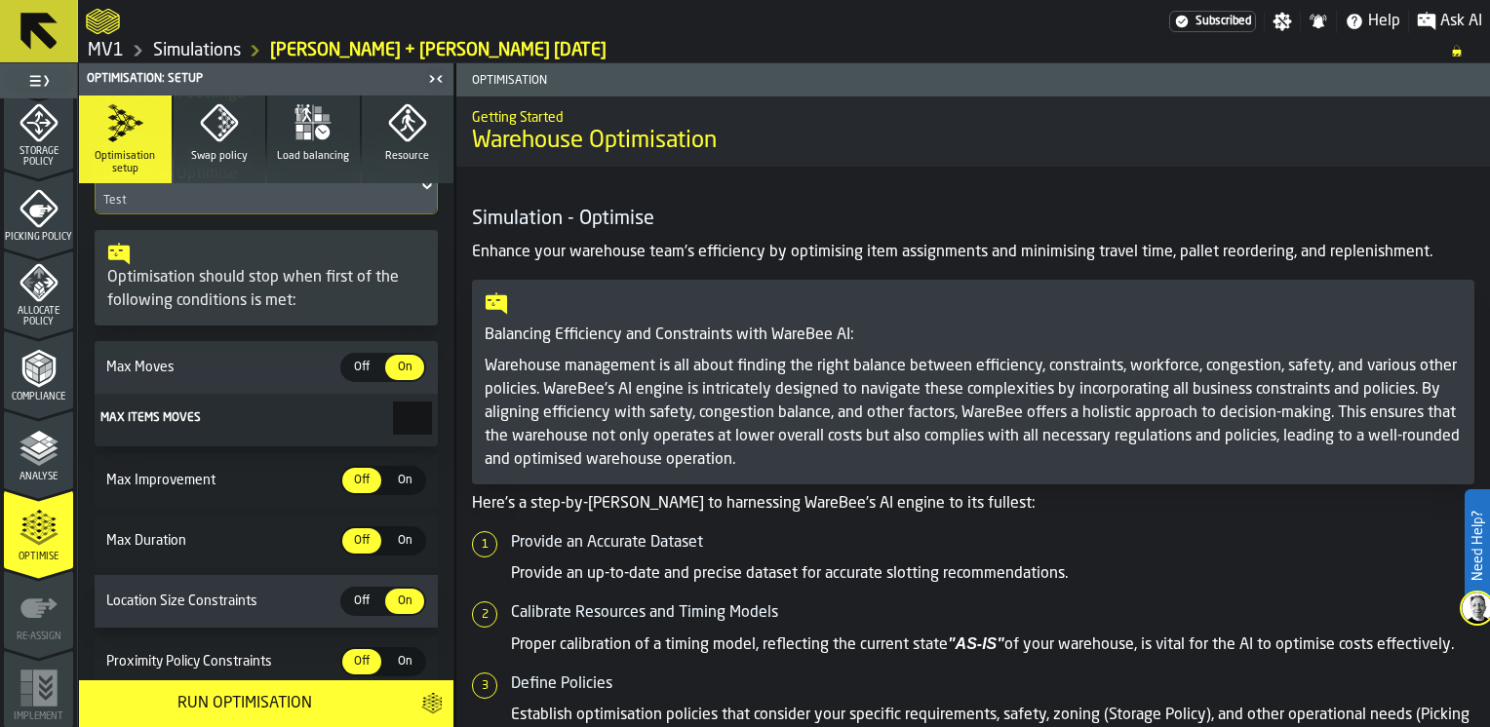
drag, startPoint x: 390, startPoint y: 418, endPoint x: 464, endPoint y: 419, distance: 74.1
click at [464, 419] on main "1 Start 1.1 Layout 1.2 Assignment 1.3 Items 1.4 Orders 1.5 Data Stats 1.6 Heatm…" at bounding box center [745, 395] width 1490 height 664
click at [361, 370] on span "Off" at bounding box center [361, 368] width 31 height 18
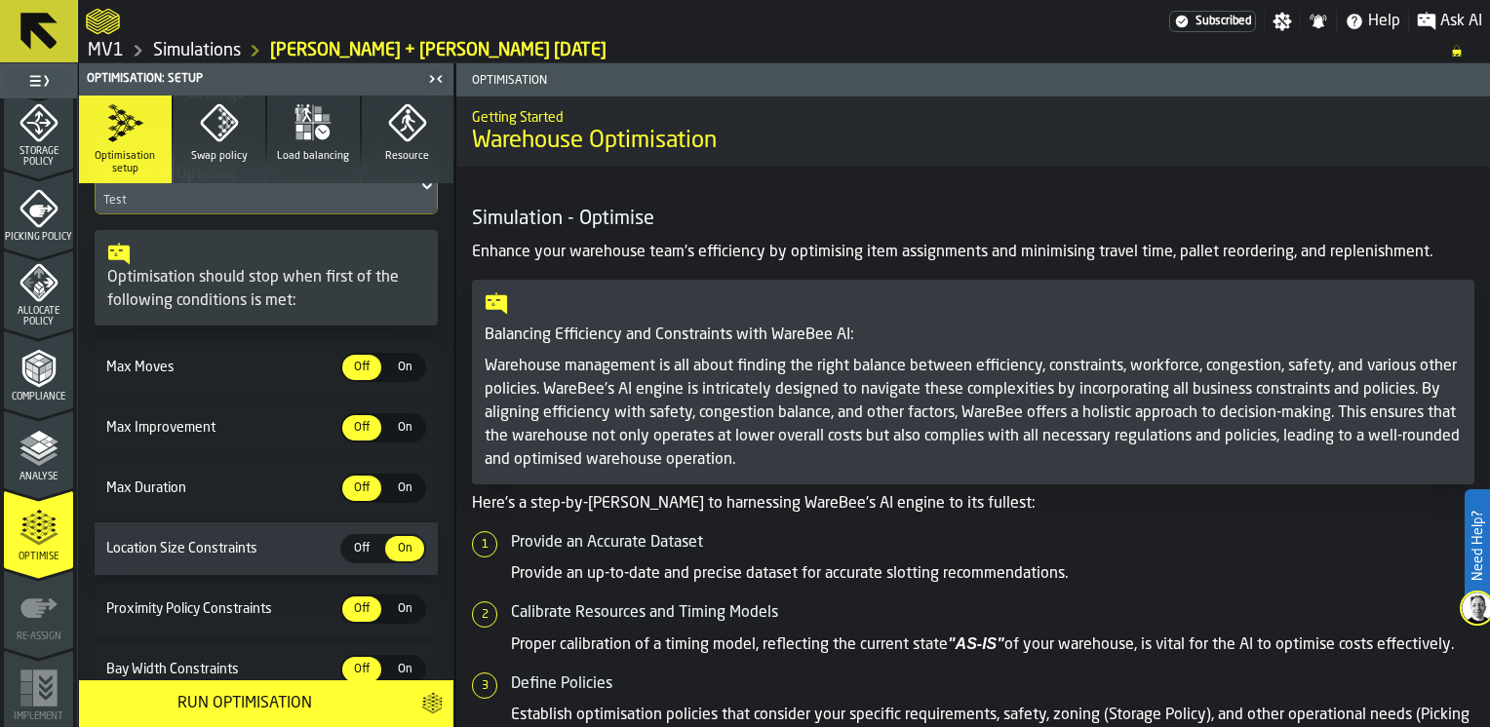
click at [222, 140] on icon "button" at bounding box center [219, 122] width 39 height 39
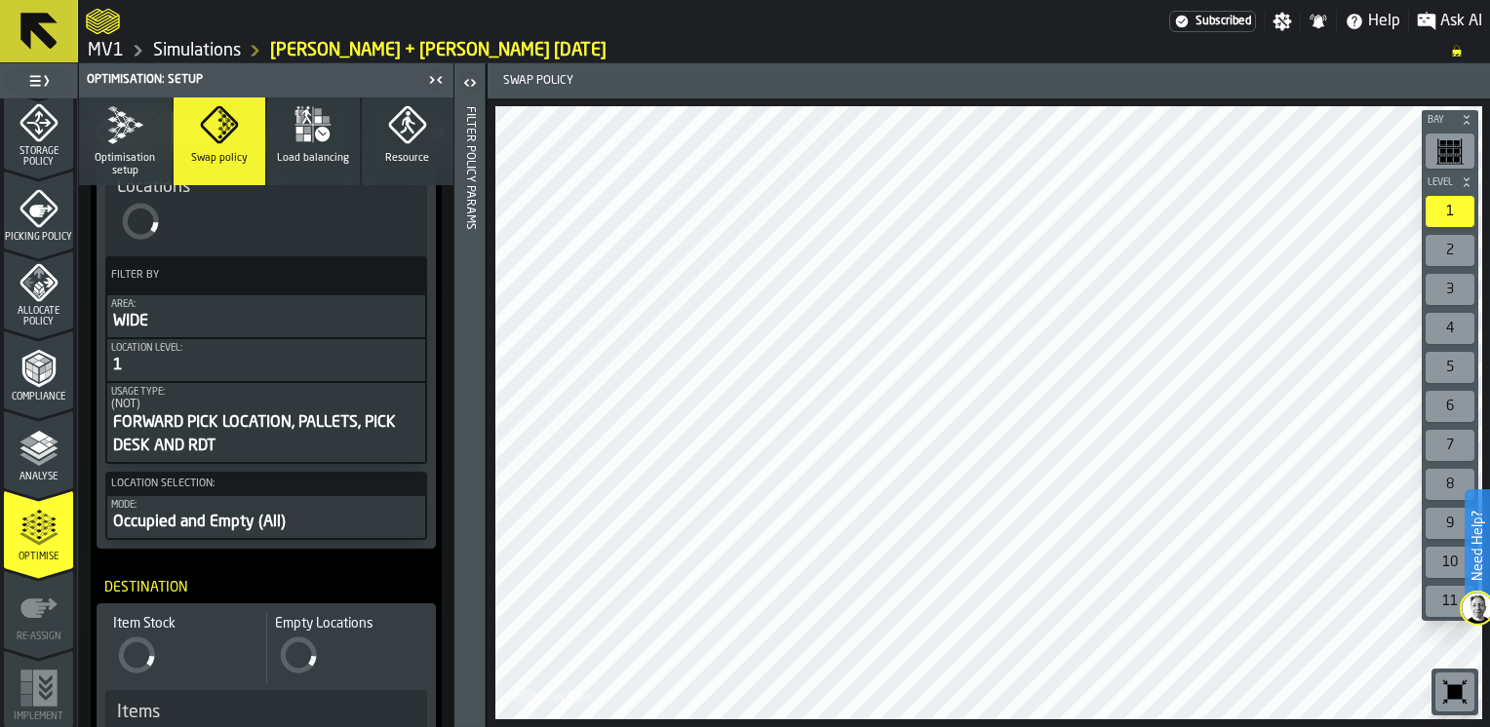
scroll to position [390, 0]
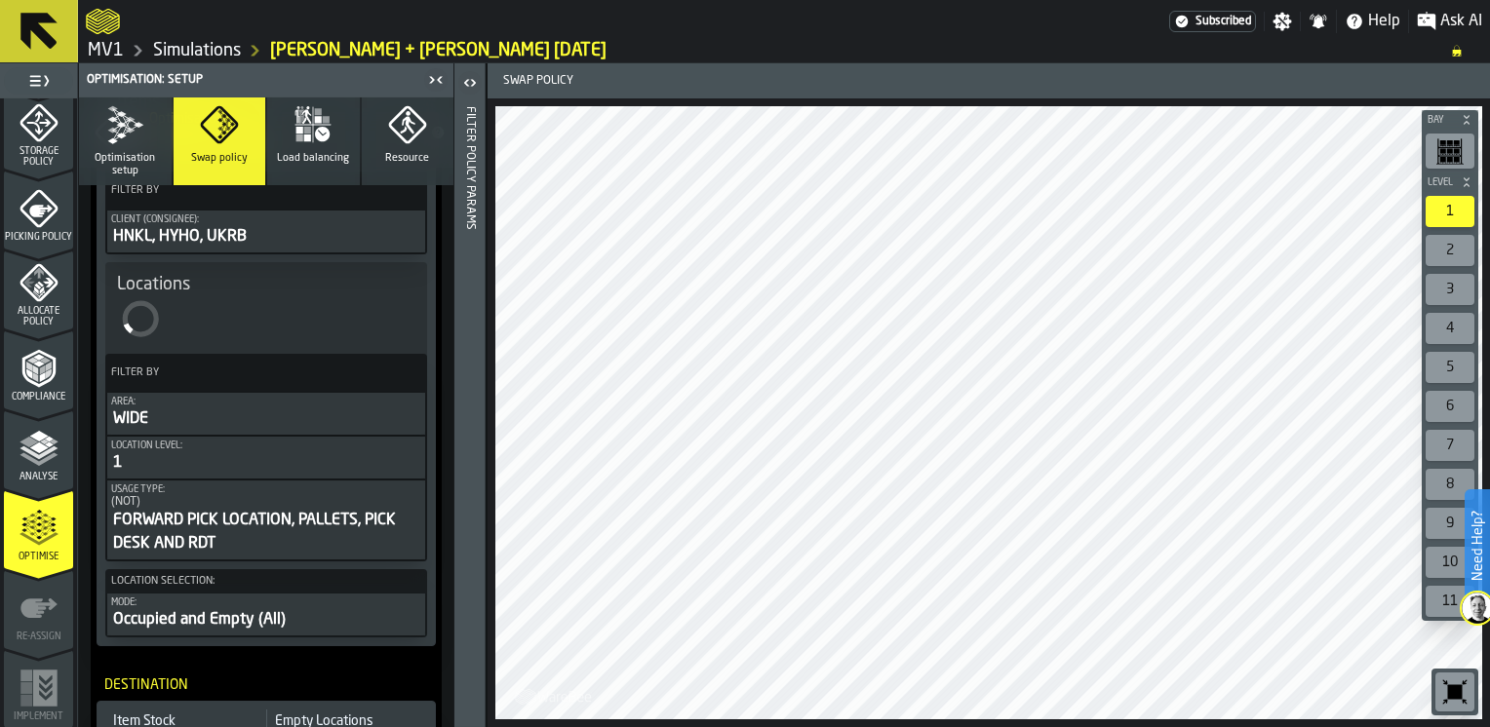
click at [133, 144] on button "Optimisation setup" at bounding box center [125, 141] width 93 height 88
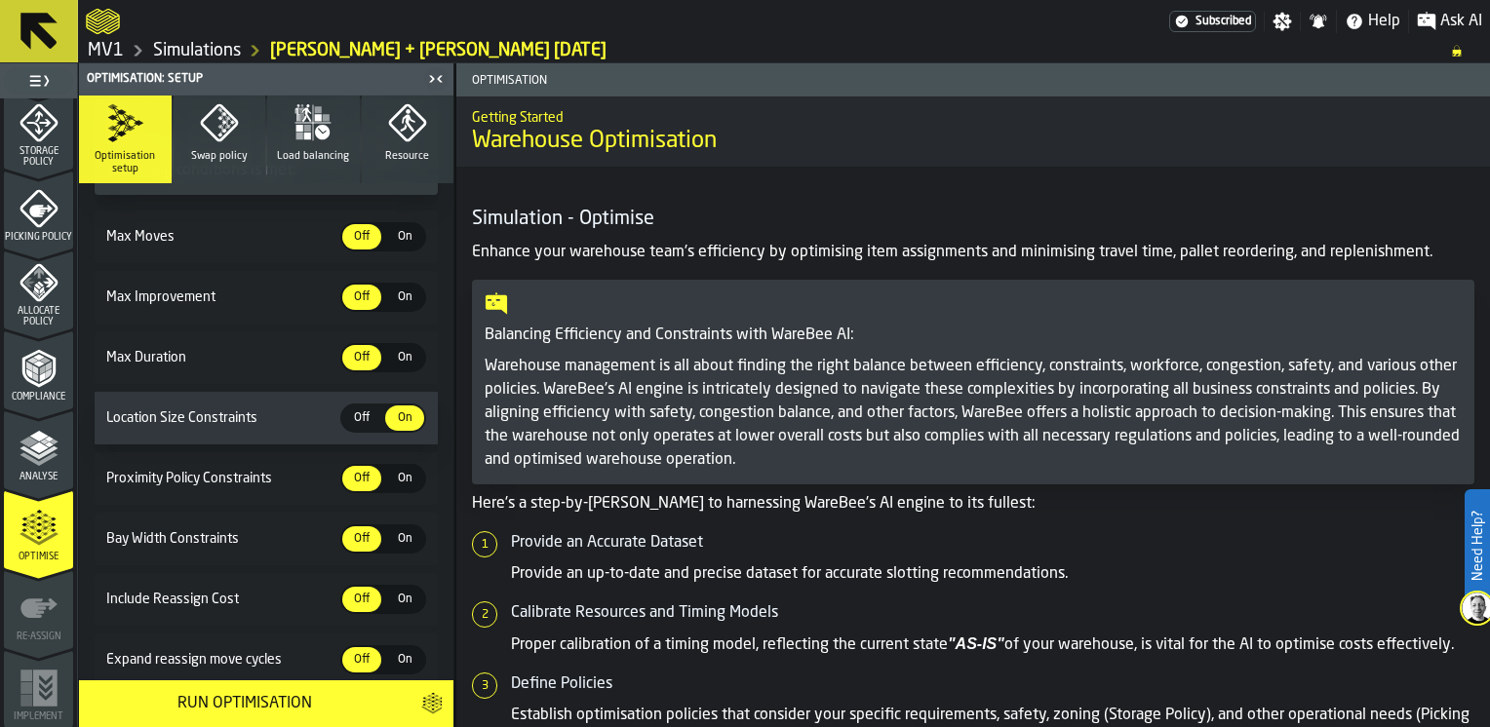
scroll to position [292, 0]
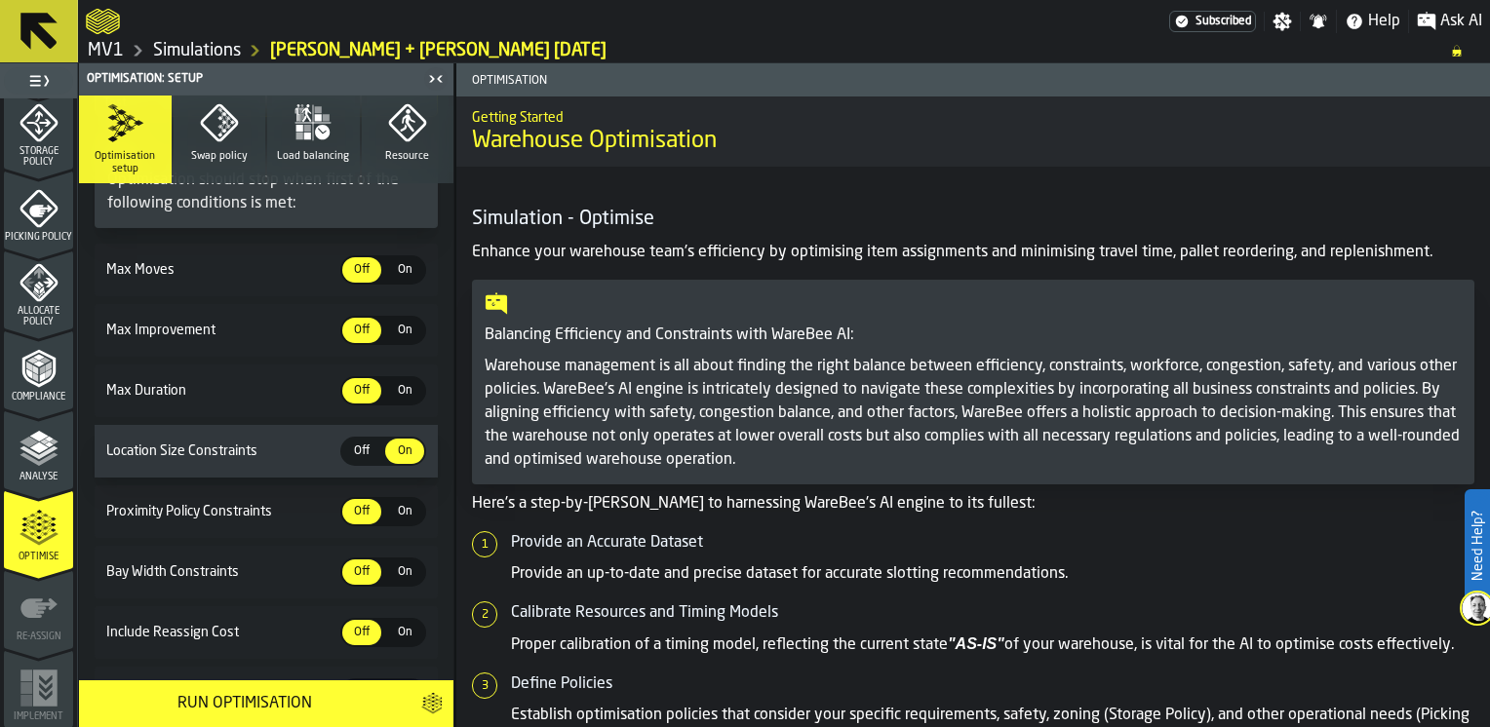
click at [402, 641] on span "On" at bounding box center [404, 633] width 31 height 18
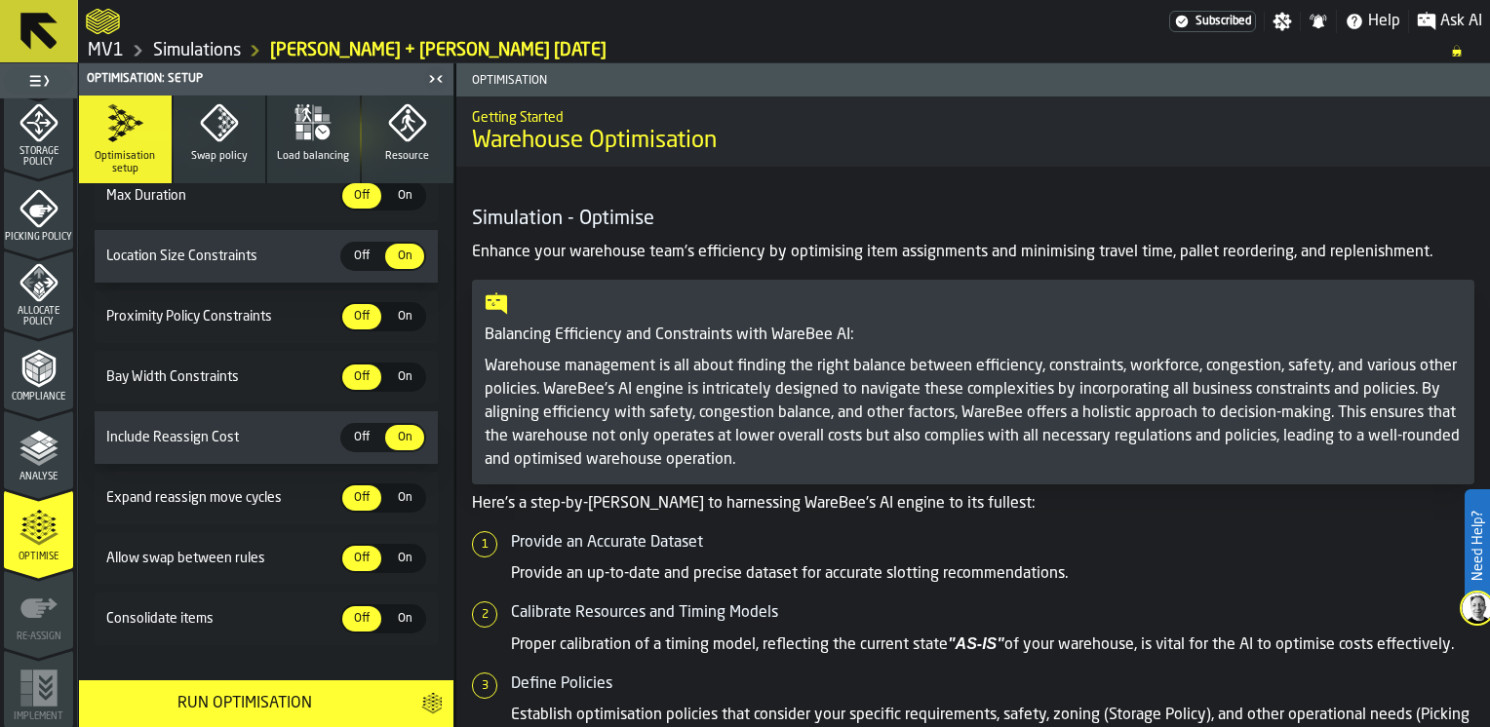
scroll to position [518, 0]
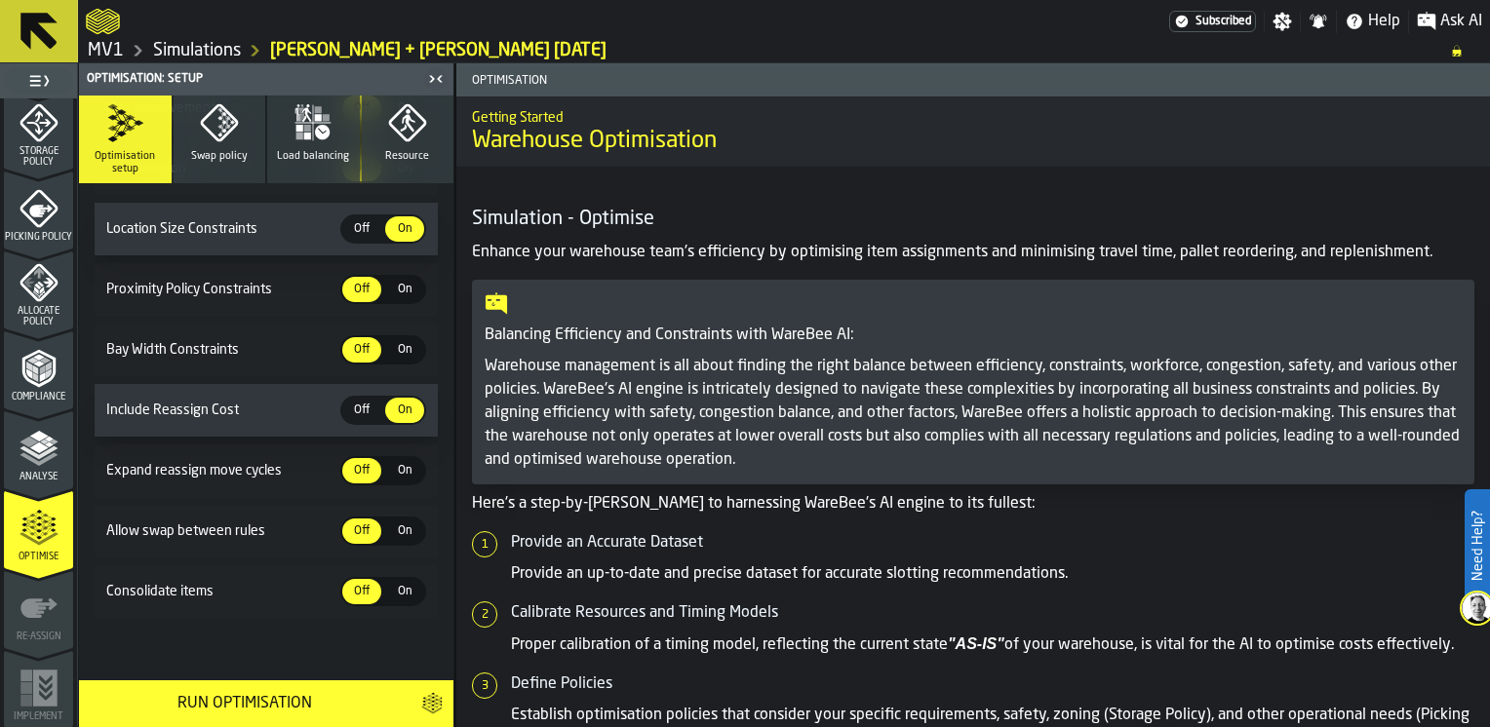
click at [274, 706] on div "Run Optimisation" at bounding box center [244, 703] width 307 height 23
